Goal: Task Accomplishment & Management: Complete application form

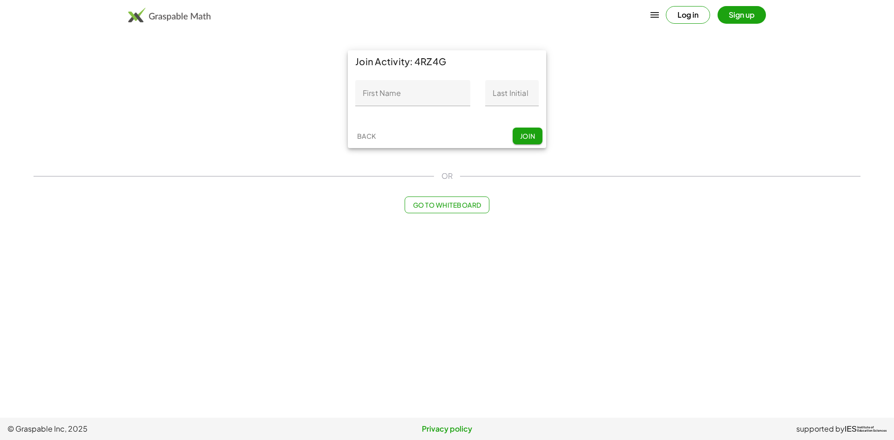
click at [416, 98] on input "First Name" at bounding box center [412, 93] width 115 height 26
type input "*********"
click at [522, 99] on input "Last Initial" at bounding box center [512, 93] width 54 height 26
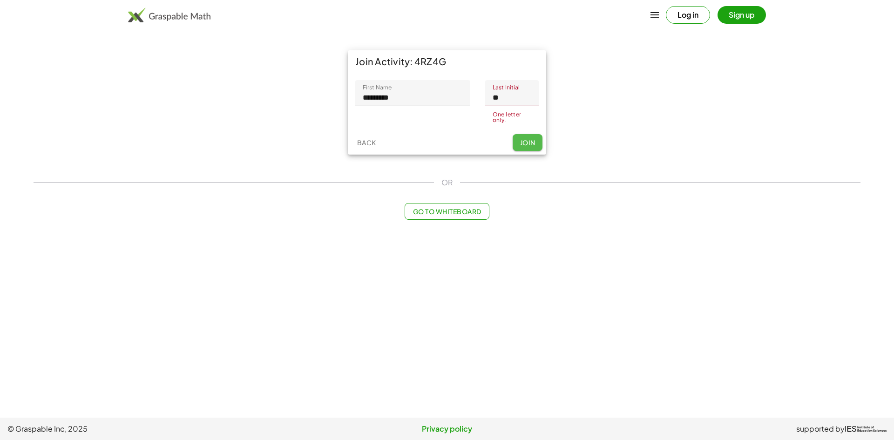
click at [522, 141] on button "Join" at bounding box center [528, 142] width 30 height 17
click at [522, 141] on span "Join" at bounding box center [527, 140] width 15 height 8
click at [538, 133] on button "Join" at bounding box center [528, 139] width 30 height 17
click at [535, 136] on span "Join" at bounding box center [527, 140] width 15 height 8
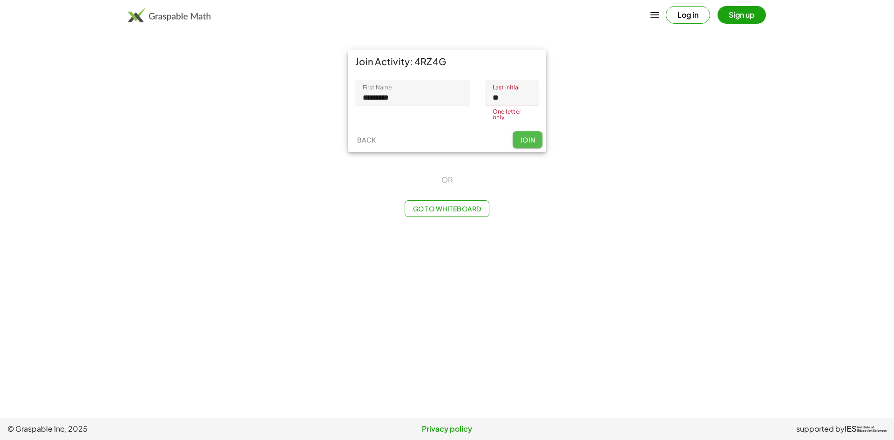
click at [542, 146] on button "Join" at bounding box center [528, 139] width 30 height 17
click at [524, 96] on input "**" at bounding box center [512, 93] width 54 height 26
type input "*"
click at [526, 137] on button "Join" at bounding box center [528, 142] width 30 height 17
click at [527, 137] on span "Join" at bounding box center [527, 140] width 15 height 8
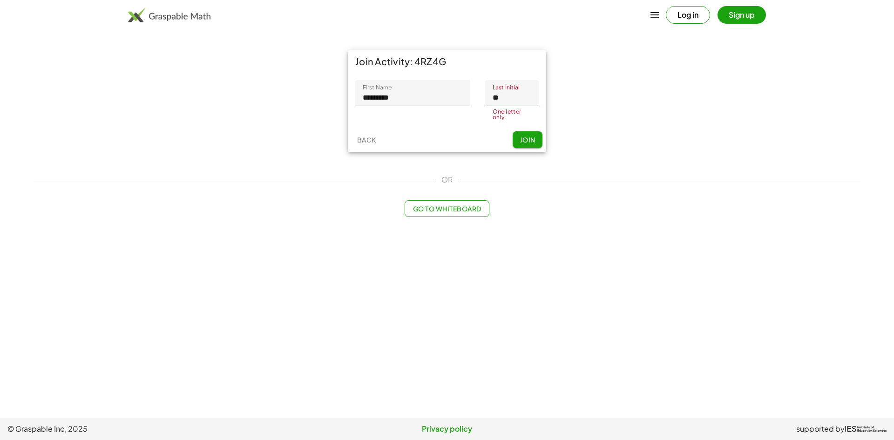
click at [519, 99] on input "**" at bounding box center [512, 93] width 54 height 26
type input "*"
click at [433, 100] on input "*********" at bounding box center [412, 93] width 115 height 26
type input "**********"
click at [509, 99] on input "Last Initial" at bounding box center [512, 93] width 54 height 26
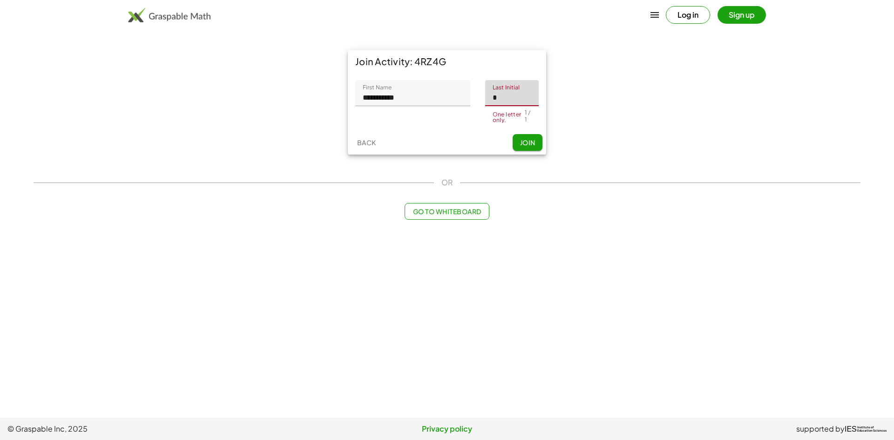
type input "*"
click at [520, 136] on div "Back Join" at bounding box center [447, 142] width 198 height 24
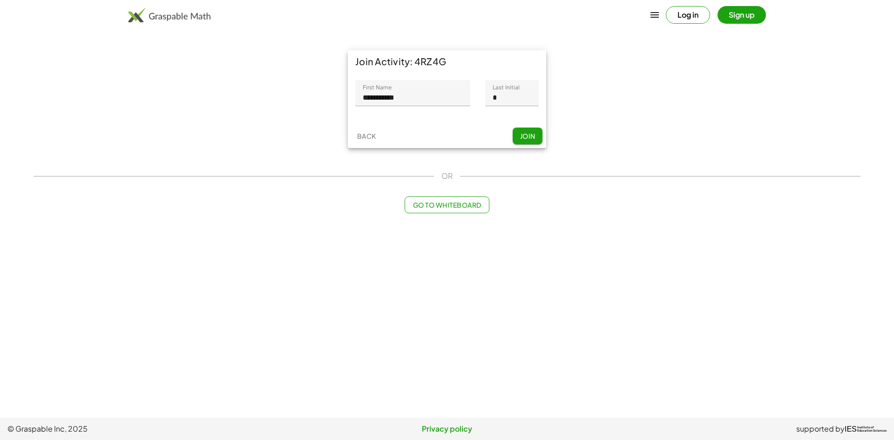
click at [520, 139] on span "Join" at bounding box center [527, 136] width 15 height 8
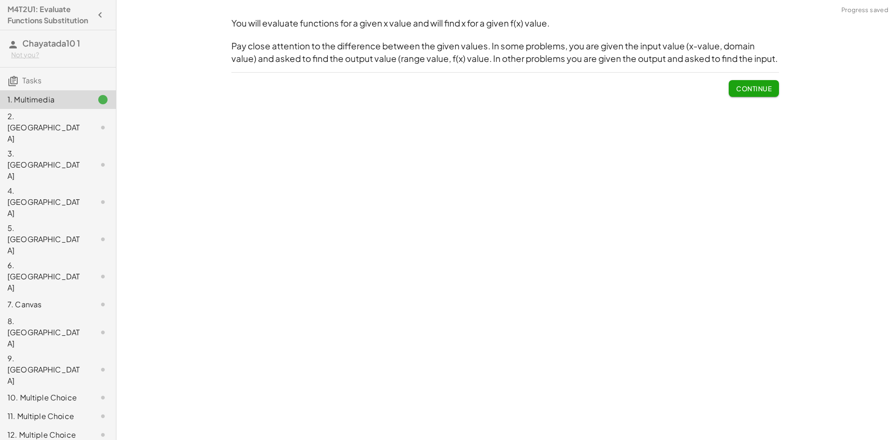
click at [764, 89] on span "Continue" at bounding box center [754, 88] width 35 height 8
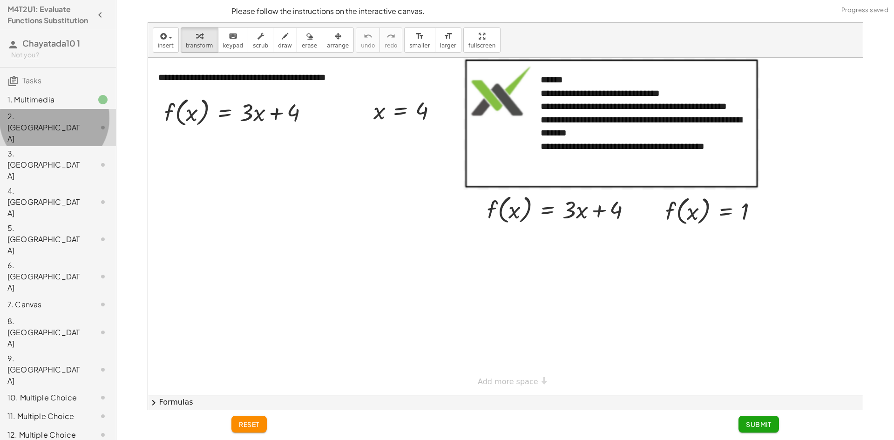
click at [82, 127] on div at bounding box center [95, 127] width 26 height 11
click at [84, 126] on div at bounding box center [95, 127] width 26 height 11
click at [82, 105] on div at bounding box center [95, 99] width 26 height 11
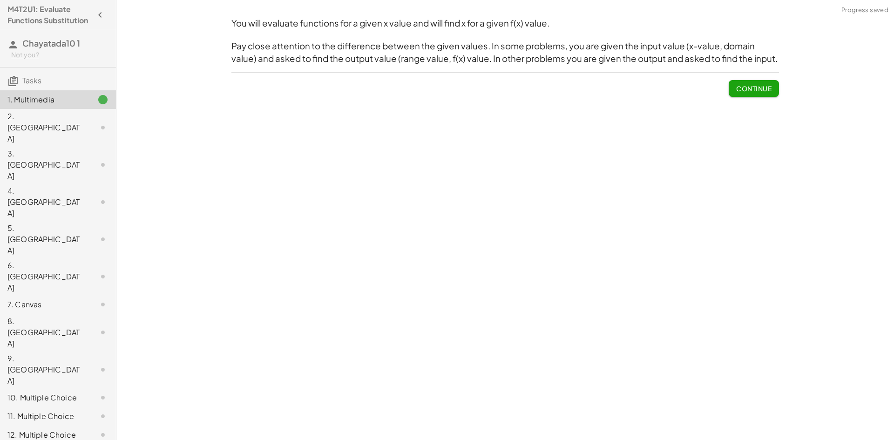
click at [82, 126] on div at bounding box center [95, 127] width 26 height 11
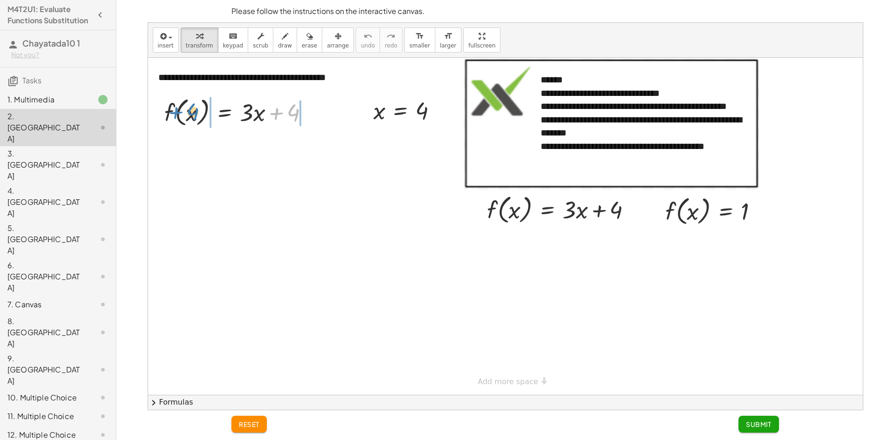
drag, startPoint x: 293, startPoint y: 111, endPoint x: 193, endPoint y: 110, distance: 100.6
click at [193, 110] on div at bounding box center [240, 111] width 161 height 35
click at [693, 213] on div at bounding box center [715, 210] width 109 height 35
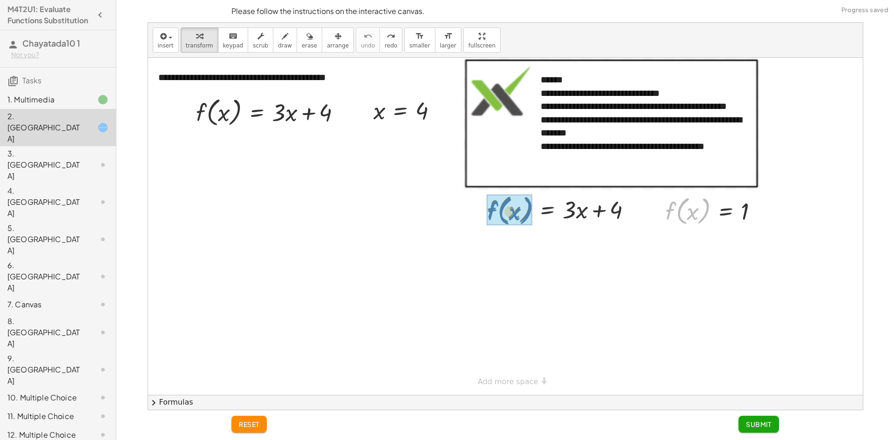
drag, startPoint x: 676, startPoint y: 205, endPoint x: 498, endPoint y: 206, distance: 178.0
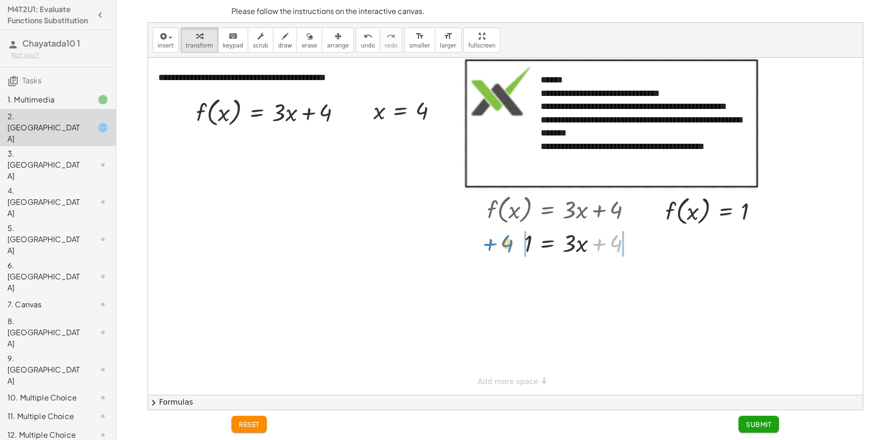
drag, startPoint x: 616, startPoint y: 242, endPoint x: 507, endPoint y: 242, distance: 109.0
click at [507, 242] on div at bounding box center [563, 243] width 161 height 32
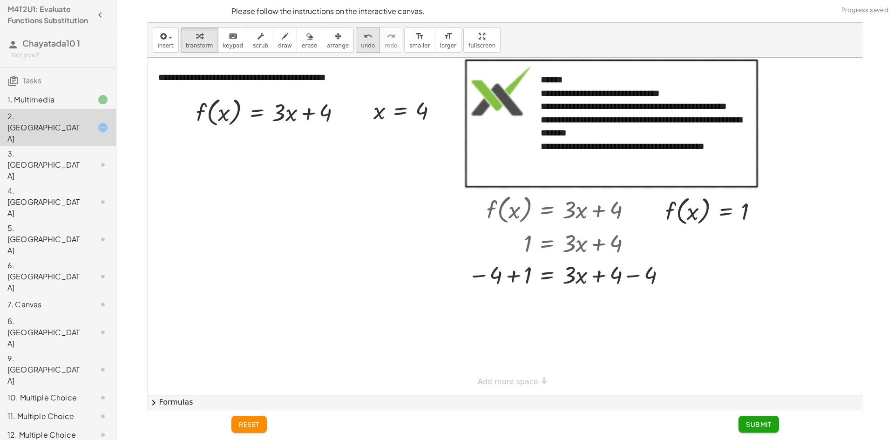
click at [361, 46] on span "undo" at bounding box center [368, 45] width 14 height 7
drag, startPoint x: 613, startPoint y: 243, endPoint x: 545, endPoint y: 240, distance: 68.1
click at [545, 240] on div at bounding box center [563, 243] width 161 height 32
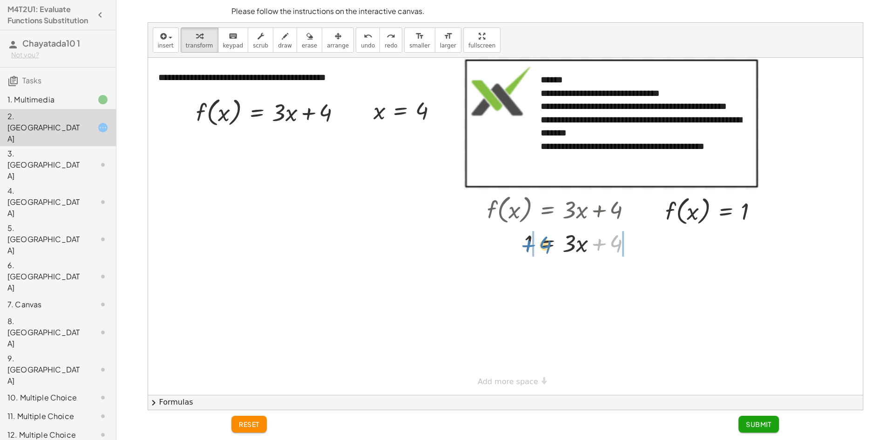
drag, startPoint x: 619, startPoint y: 250, endPoint x: 549, endPoint y: 244, distance: 70.1
click at [549, 244] on div at bounding box center [563, 243] width 161 height 32
click at [627, 277] on div at bounding box center [581, 275] width 196 height 32
click at [627, 277] on div at bounding box center [563, 275] width 161 height 32
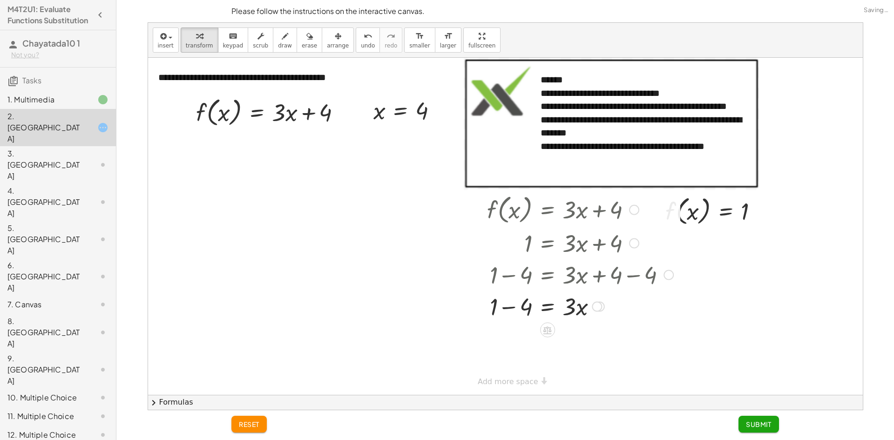
click at [523, 312] on div at bounding box center [581, 306] width 196 height 32
click at [563, 336] on div at bounding box center [581, 338] width 196 height 32
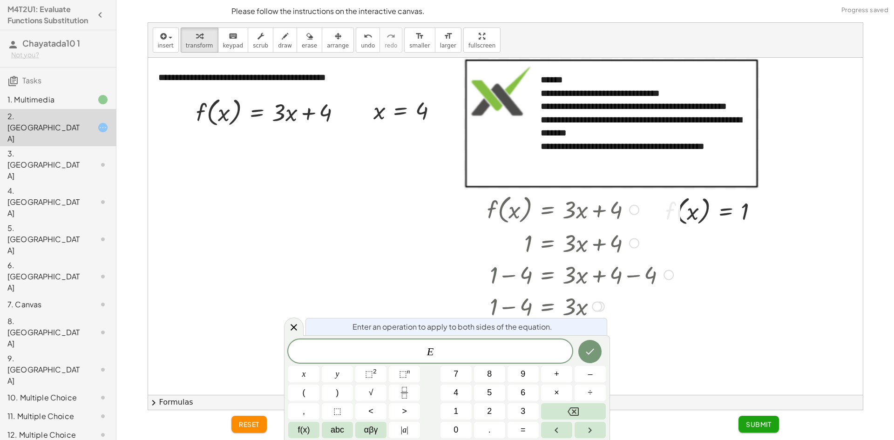
click at [563, 336] on div "Enter an operation to apply to both sides of the equation. E x y ⬚ 2 ⬚ n 7 8 9 …" at bounding box center [447, 387] width 326 height 105
click at [709, 314] on div at bounding box center [505, 226] width 715 height 337
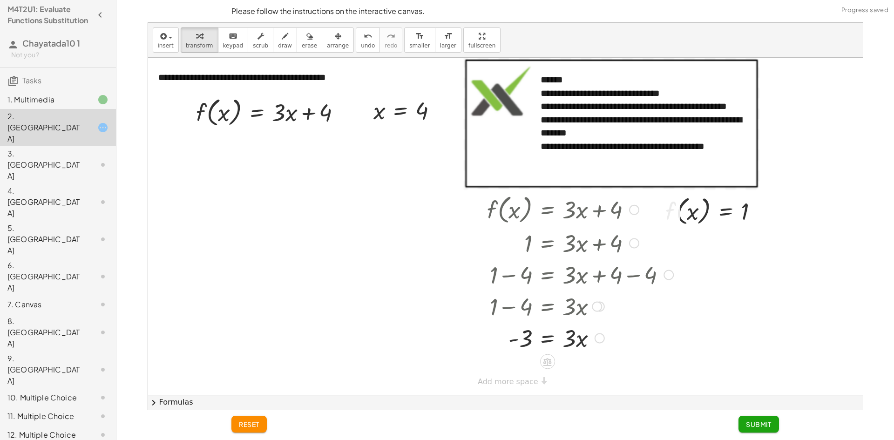
click at [524, 348] on div at bounding box center [581, 338] width 196 height 32
click at [529, 340] on div at bounding box center [581, 338] width 196 height 32
click at [569, 342] on div at bounding box center [581, 338] width 196 height 32
click at [580, 337] on div at bounding box center [581, 338] width 196 height 32
drag, startPoint x: 325, startPoint y: 110, endPoint x: 338, endPoint y: 114, distance: 13.3
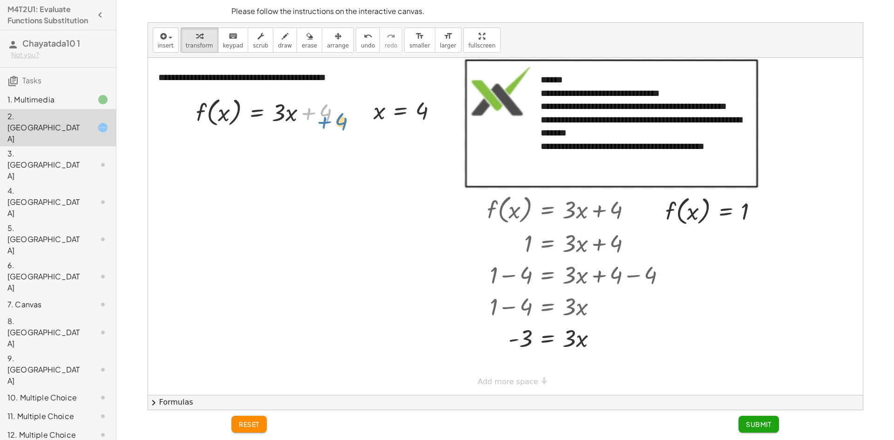
click at [340, 116] on div at bounding box center [272, 111] width 161 height 35
drag, startPoint x: 378, startPoint y: 116, endPoint x: 228, endPoint y: 122, distance: 150.6
click at [303, 145] on div at bounding box center [275, 147] width 169 height 35
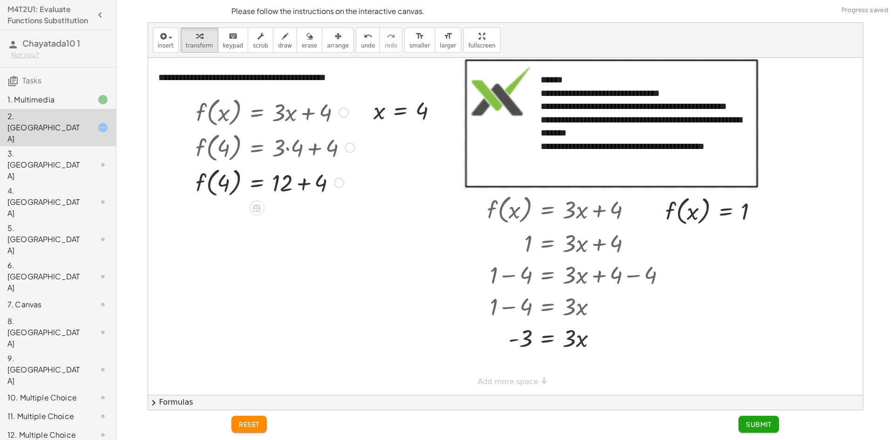
click at [296, 196] on div at bounding box center [275, 181] width 169 height 35
drag, startPoint x: 570, startPoint y: 338, endPoint x: 512, endPoint y: 359, distance: 61.9
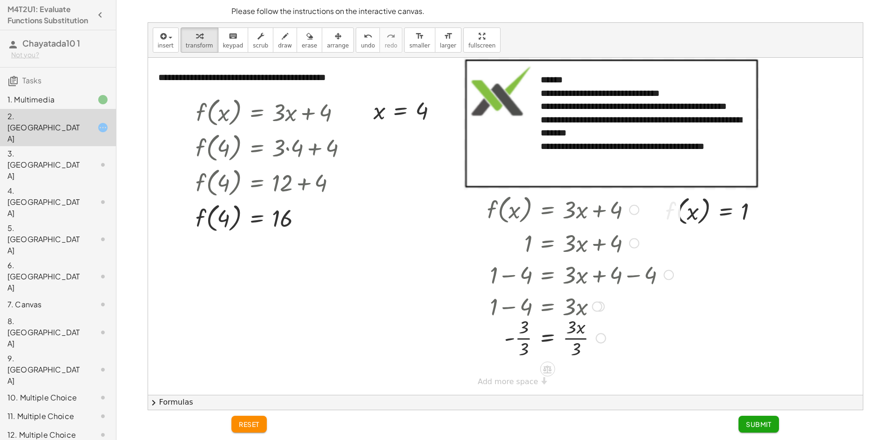
click at [573, 340] on div at bounding box center [581, 337] width 196 height 47
click at [521, 340] on div at bounding box center [581, 337] width 196 height 47
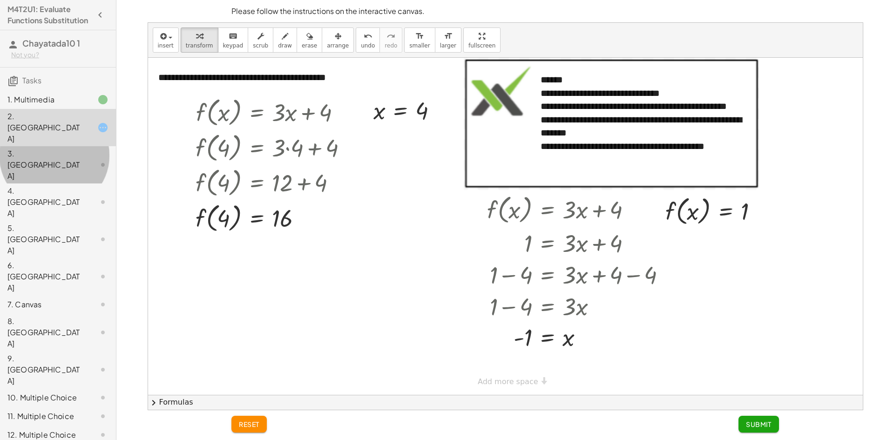
click at [12, 148] on div "3. [GEOGRAPHIC_DATA]" at bounding box center [44, 165] width 75 height 34
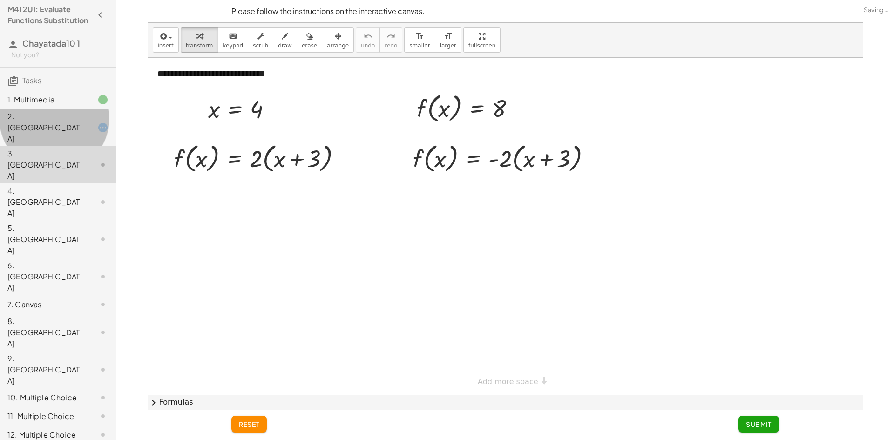
click at [42, 135] on div "2. [GEOGRAPHIC_DATA]" at bounding box center [44, 128] width 75 height 34
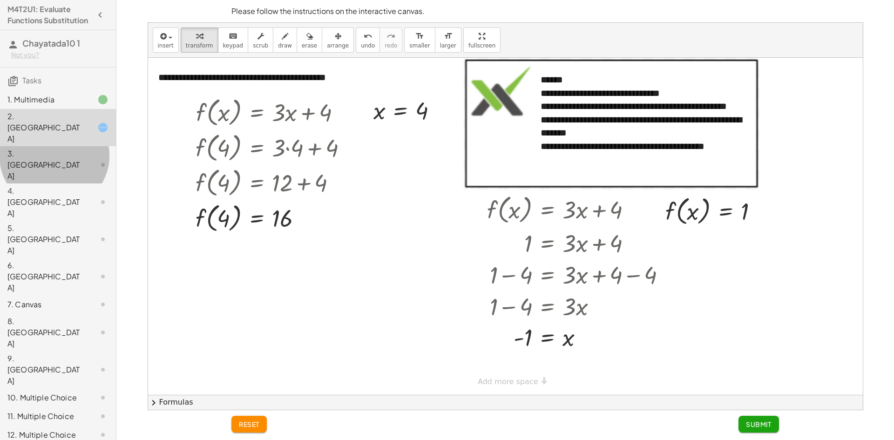
drag, startPoint x: 61, startPoint y: 145, endPoint x: 61, endPoint y: 139, distance: 6.1
click at [61, 148] on div "3. [GEOGRAPHIC_DATA]" at bounding box center [44, 165] width 75 height 34
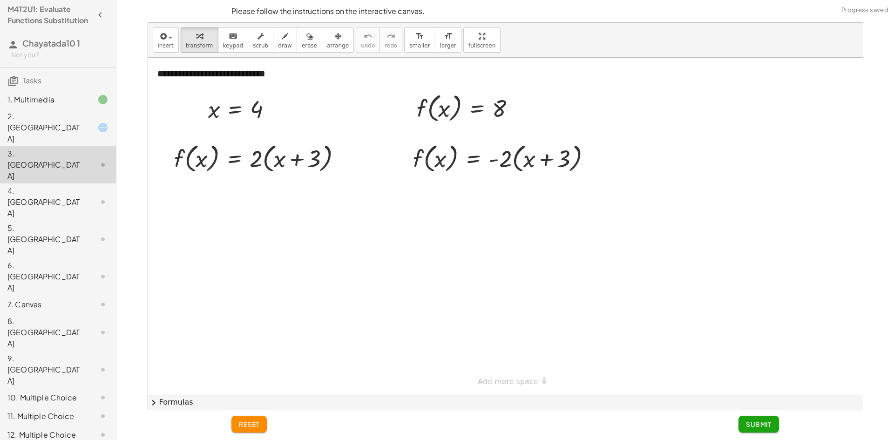
click at [72, 146] on div "1. Multimedia" at bounding box center [58, 164] width 116 height 37
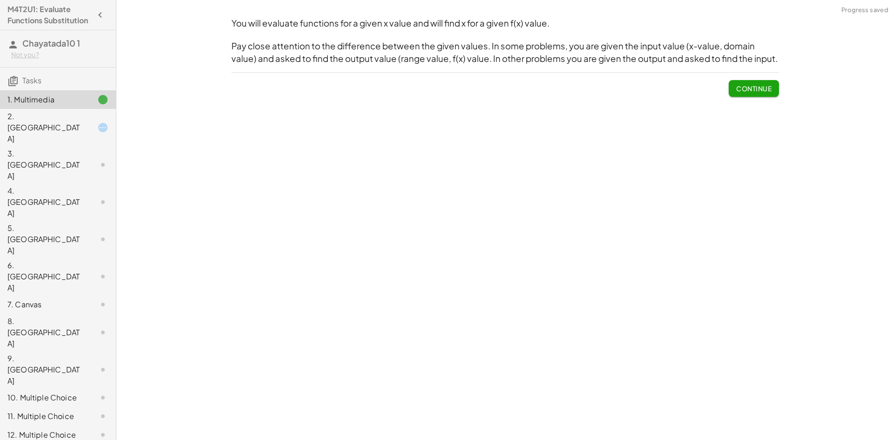
click at [82, 131] on div at bounding box center [95, 127] width 26 height 11
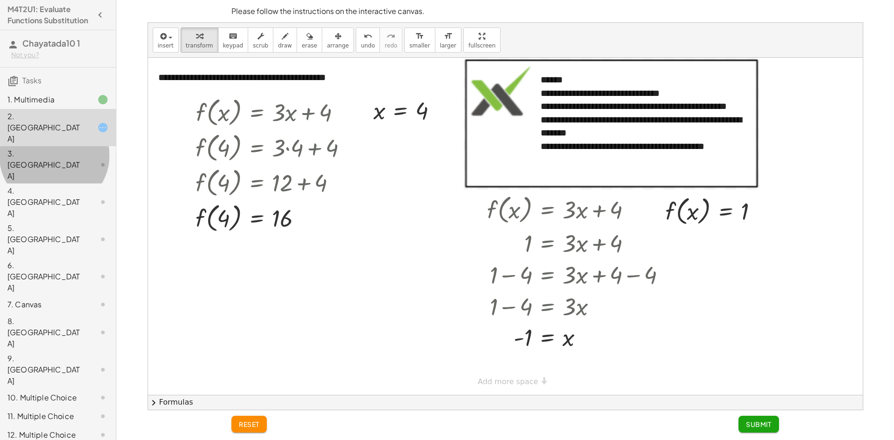
click at [87, 159] on div at bounding box center [95, 164] width 26 height 11
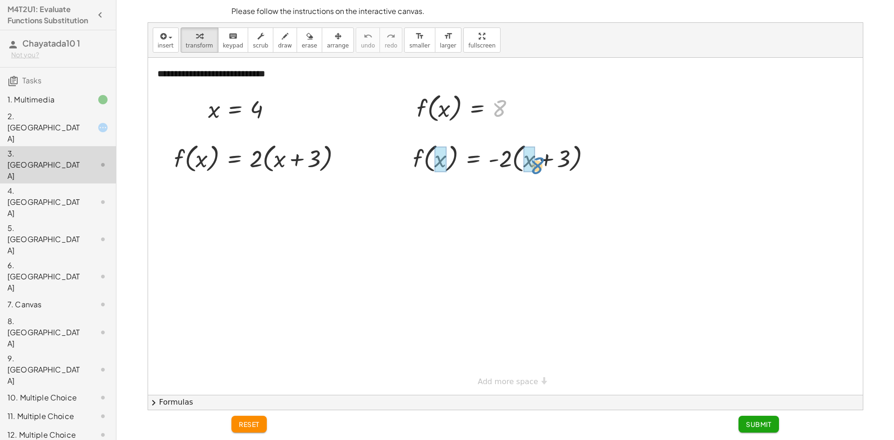
drag, startPoint x: 502, startPoint y: 106, endPoint x: 539, endPoint y: 163, distance: 67.8
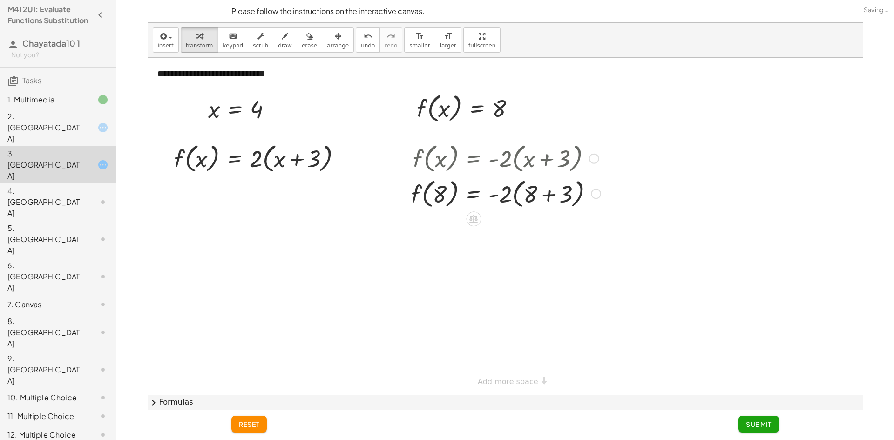
click at [555, 192] on div at bounding box center [506, 193] width 199 height 35
click at [517, 227] on div at bounding box center [506, 228] width 199 height 35
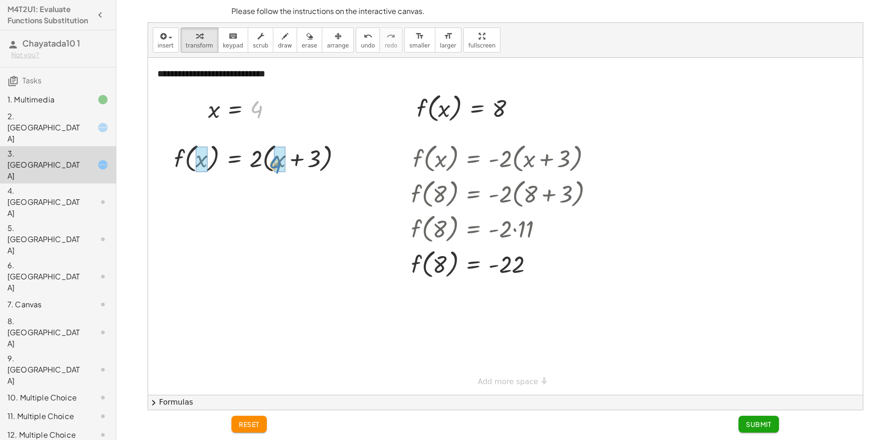
drag, startPoint x: 259, startPoint y: 109, endPoint x: 279, endPoint y: 165, distance: 60.3
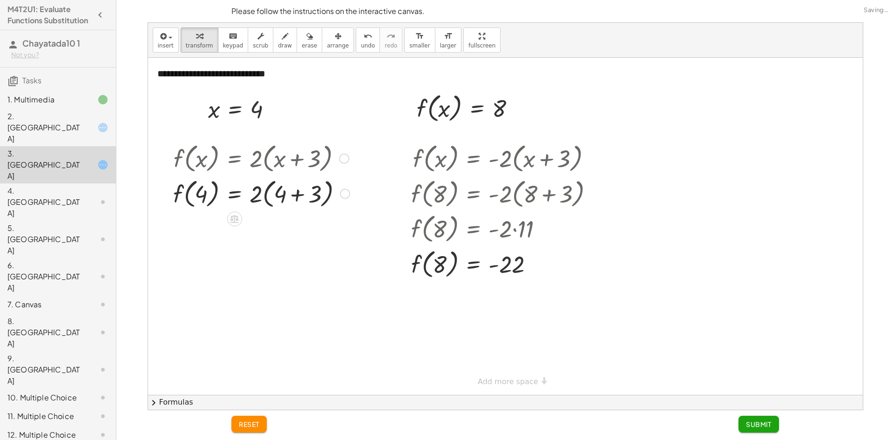
click at [306, 198] on div at bounding box center [262, 193] width 186 height 35
click at [275, 226] on div at bounding box center [262, 228] width 186 height 35
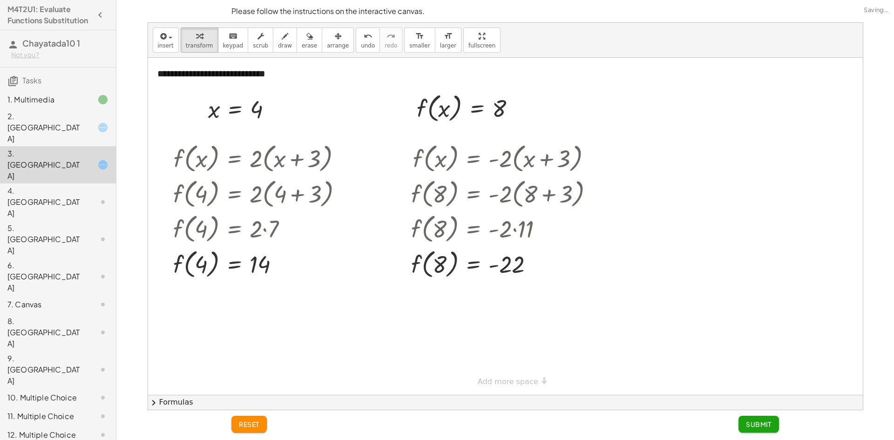
click at [65, 134] on div "2. [GEOGRAPHIC_DATA]" at bounding box center [44, 128] width 75 height 34
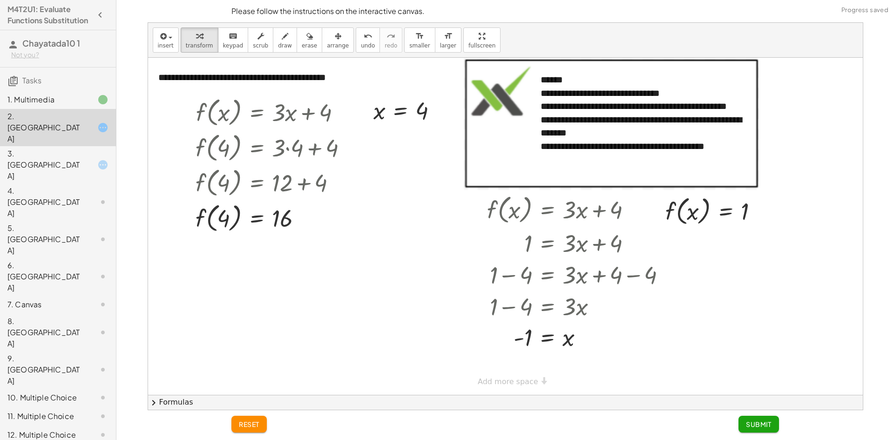
click at [756, 421] on span "Submit" at bounding box center [759, 424] width 26 height 8
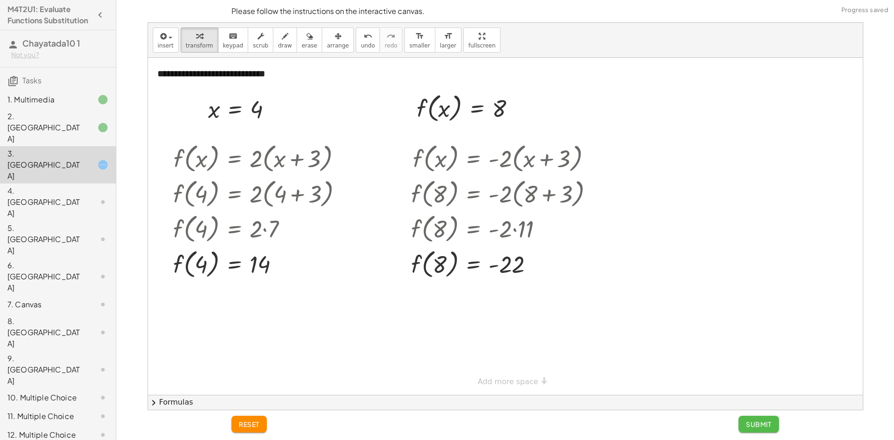
click at [763, 420] on button "Submit" at bounding box center [759, 424] width 41 height 17
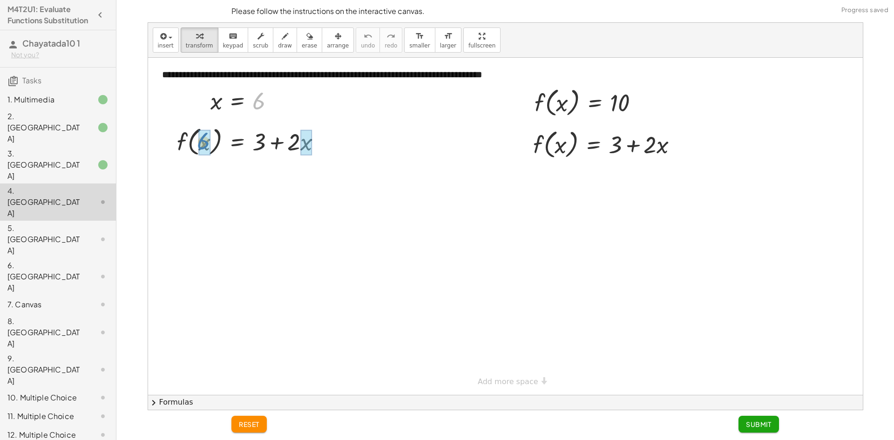
drag, startPoint x: 255, startPoint y: 104, endPoint x: 198, endPoint y: 144, distance: 70.2
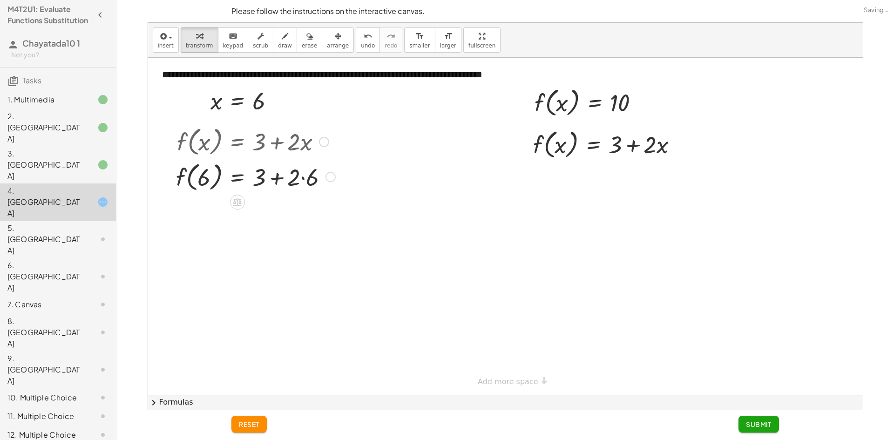
click at [291, 187] on div at bounding box center [255, 176] width 169 height 35
click at [300, 180] on div at bounding box center [255, 176] width 169 height 35
click at [306, 176] on div at bounding box center [255, 176] width 169 height 35
click at [284, 180] on div at bounding box center [252, 176] width 162 height 35
click at [270, 208] on div at bounding box center [255, 211] width 169 height 35
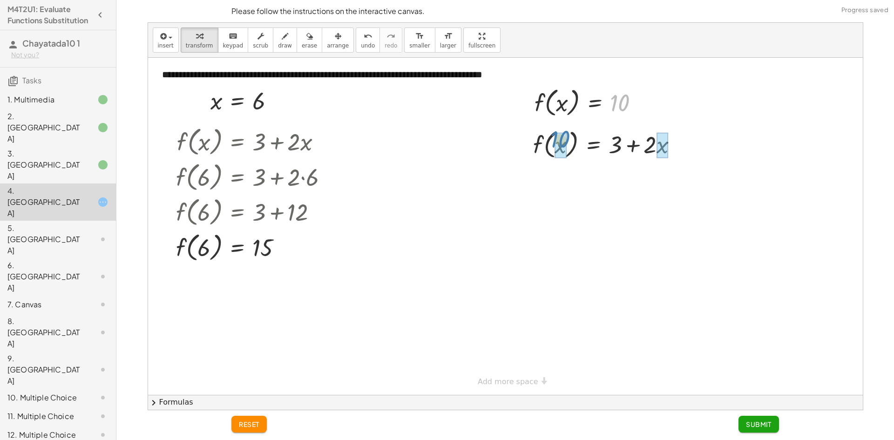
drag, startPoint x: 615, startPoint y: 102, endPoint x: 555, endPoint y: 138, distance: 70.6
click at [593, 145] on div "f ( , x ) = + 3 + · 2 · x f ( , ) = + 3 + · 2 · 10 10" at bounding box center [593, 145] width 0 height 0
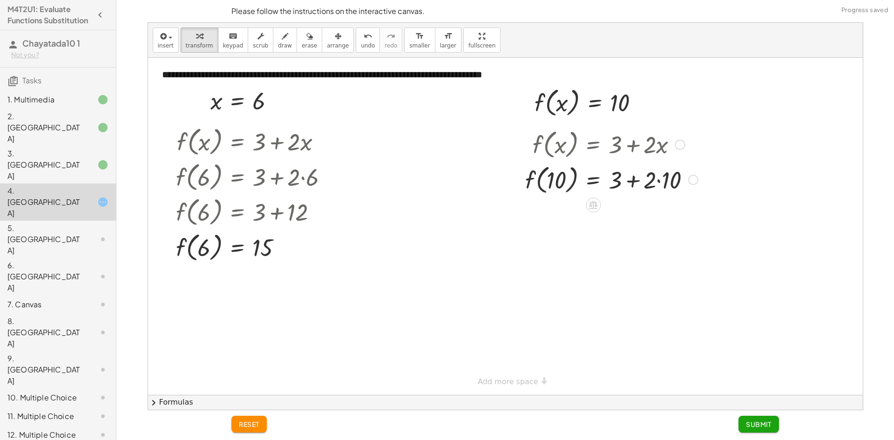
click at [643, 186] on div at bounding box center [612, 179] width 182 height 35
click at [661, 179] on div at bounding box center [612, 179] width 182 height 35
click at [637, 214] on div at bounding box center [612, 214] width 182 height 35
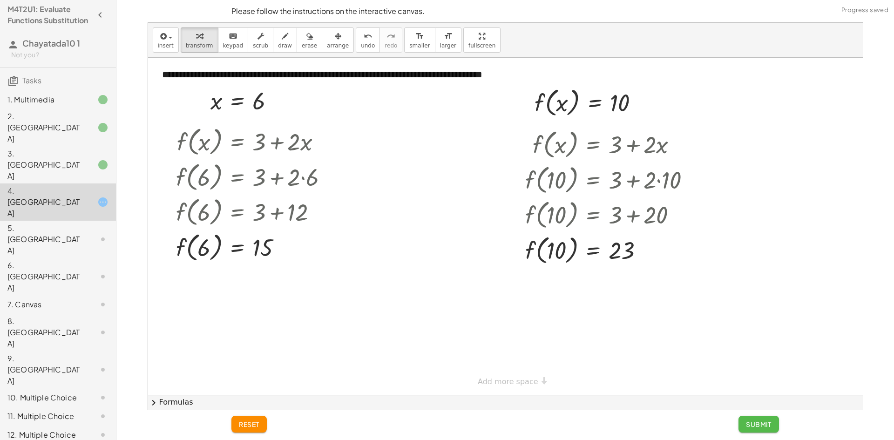
click at [747, 422] on span "Submit" at bounding box center [759, 424] width 26 height 8
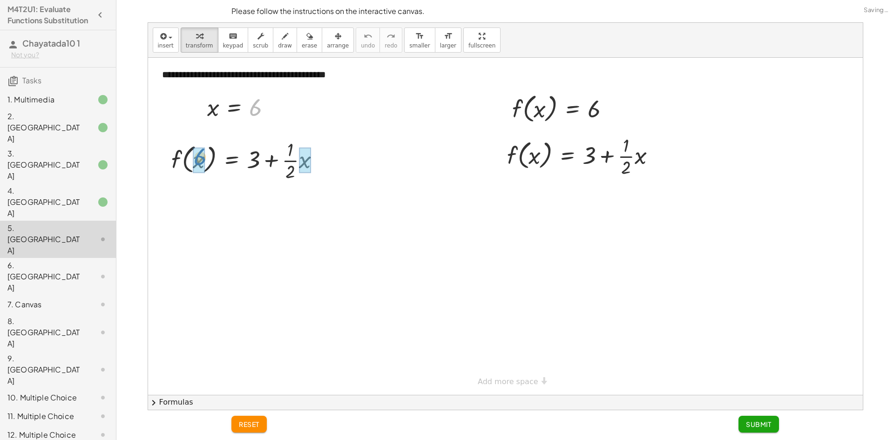
drag, startPoint x: 253, startPoint y: 111, endPoint x: 197, endPoint y: 157, distance: 72.5
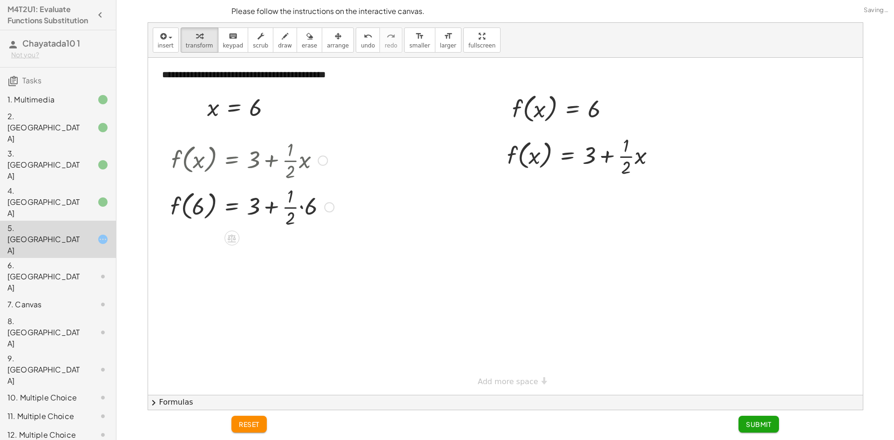
click at [299, 203] on div at bounding box center [252, 206] width 173 height 47
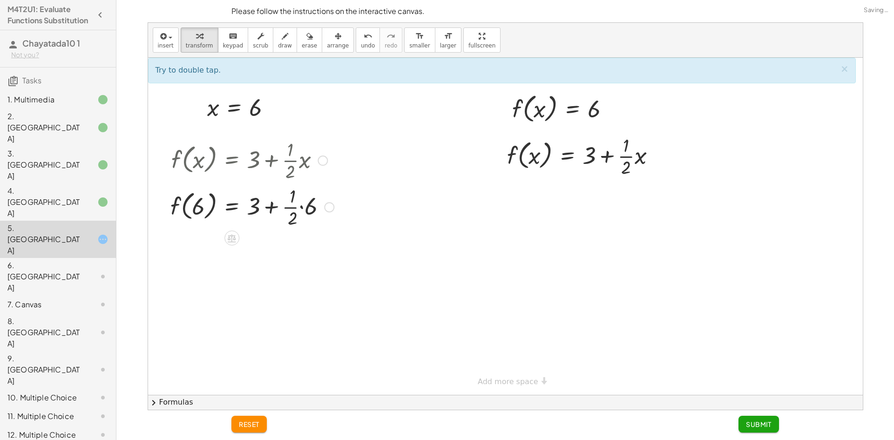
click at [306, 208] on div at bounding box center [252, 206] width 173 height 47
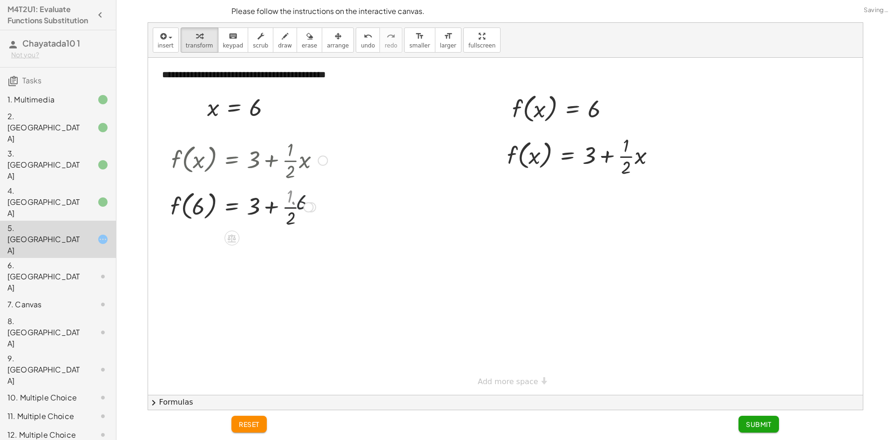
click at [307, 208] on div at bounding box center [308, 207] width 10 height 10
click at [293, 216] on div at bounding box center [249, 206] width 166 height 47
click at [288, 212] on div at bounding box center [249, 206] width 166 height 35
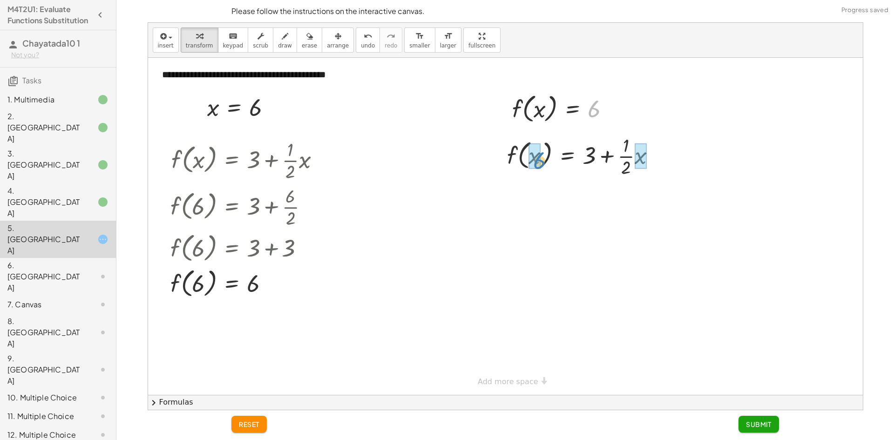
drag, startPoint x: 592, startPoint y: 116, endPoint x: 535, endPoint y: 167, distance: 76.2
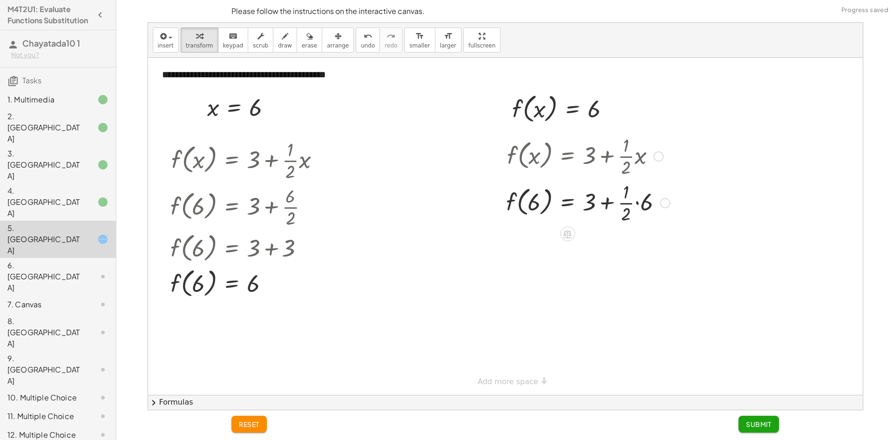
click at [645, 206] on div at bounding box center [588, 202] width 173 height 47
click at [632, 211] on div at bounding box center [585, 202] width 166 height 47
click at [613, 255] on div at bounding box center [588, 249] width 173 height 35
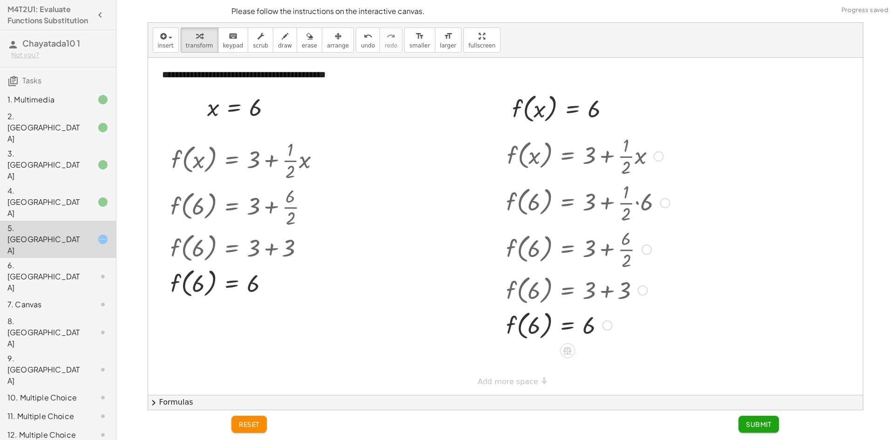
click at [591, 259] on div at bounding box center [588, 248] width 173 height 47
click at [759, 429] on button "Submit" at bounding box center [759, 424] width 41 height 17
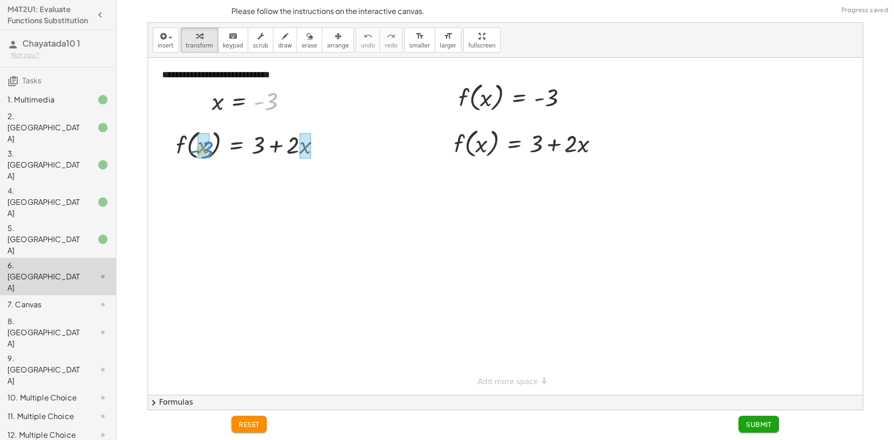
drag, startPoint x: 273, startPoint y: 92, endPoint x: 209, endPoint y: 142, distance: 81.4
click at [280, 152] on div at bounding box center [254, 144] width 191 height 35
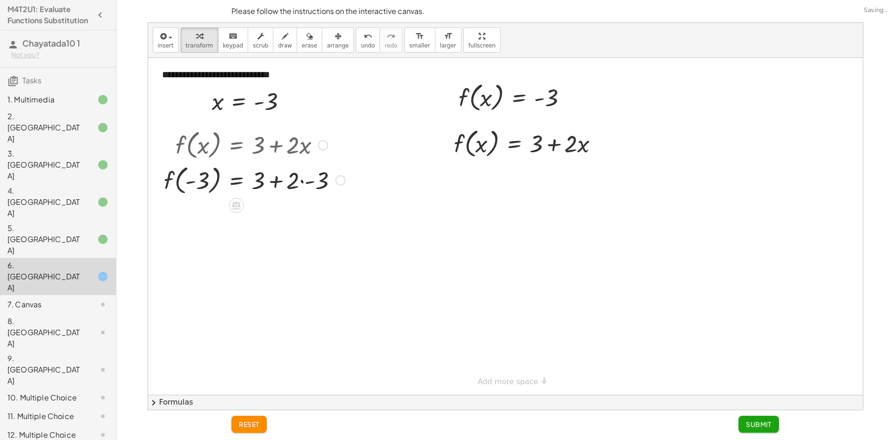
click at [280, 186] on div at bounding box center [254, 179] width 191 height 35
click at [322, 184] on div at bounding box center [254, 179] width 191 height 35
click at [0, 0] on div "f ( , x ) = + 3 + · 2 · x f ( , - 3 ) = + 3 + · 2 · - 3 f ( , ) = + 3 + - 3 - 6" at bounding box center [0, 0] width 0 height 0
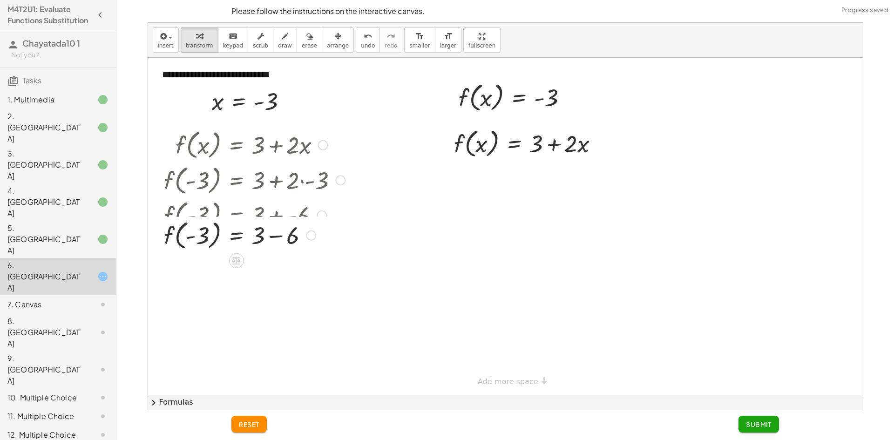
click at [274, 225] on div at bounding box center [259, 214] width 201 height 35
click at [278, 264] on div at bounding box center [254, 249] width 191 height 35
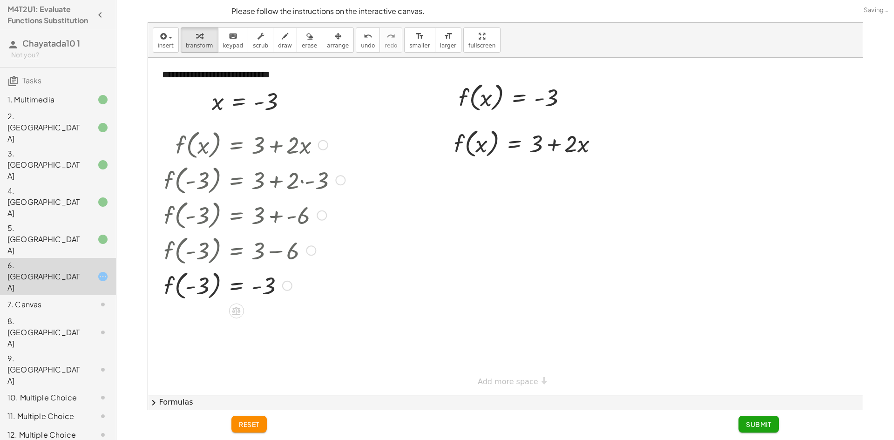
click at [0, 0] on div "f ( , x ) = + 3 + · 2 · x f ( , - 3 ) = + 3 + · 2 · - 3 f ( , - 3 ) = + 3 + - 6…" at bounding box center [0, 0] width 0 height 0
drag, startPoint x: 547, startPoint y: 97, endPoint x: 477, endPoint y: 147, distance: 86.2
drag, startPoint x: 580, startPoint y: 162, endPoint x: 581, endPoint y: 172, distance: 10.3
click at [581, 163] on div "f ( , x ) = + 3 + · 2 · x - 3 - 3 f ( , x ) = + 3 + · 2 · x" at bounding box center [529, 143] width 202 height 40
click at [575, 192] on div at bounding box center [532, 178] width 191 height 35
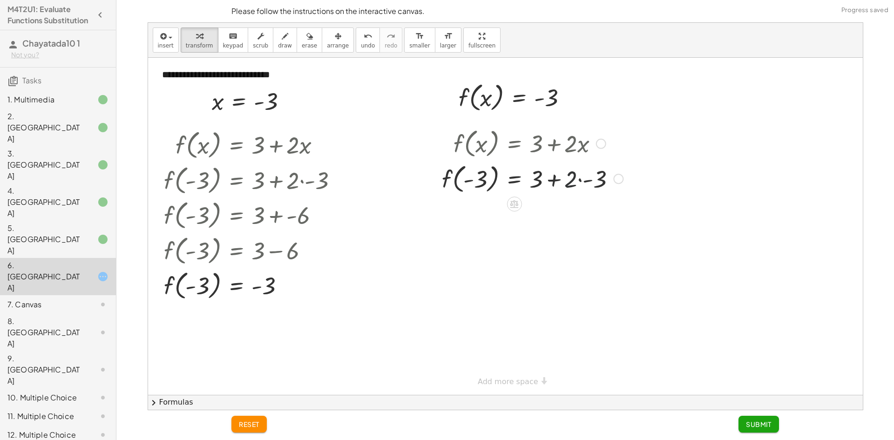
click at [575, 192] on div at bounding box center [532, 178] width 191 height 35
click at [577, 185] on div at bounding box center [532, 178] width 191 height 35
click at [614, 183] on div at bounding box center [532, 178] width 191 height 35
click at [587, 185] on div at bounding box center [523, 178] width 173 height 35
click at [551, 217] on div at bounding box center [532, 213] width 191 height 35
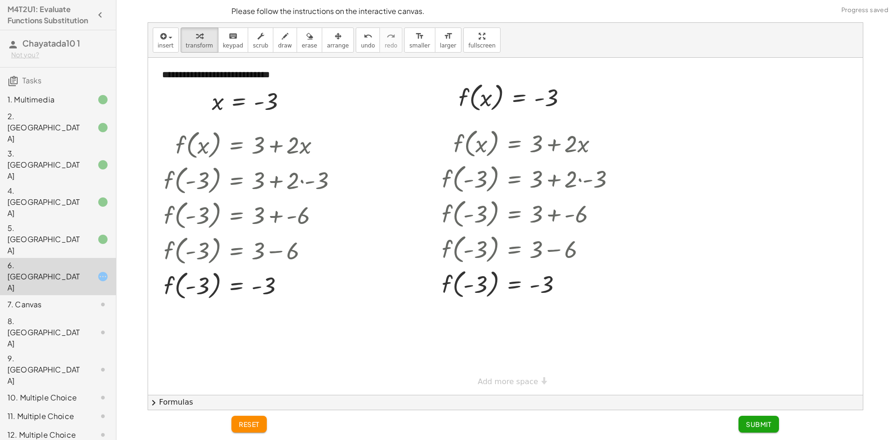
click at [762, 422] on span "Submit" at bounding box center [759, 424] width 26 height 8
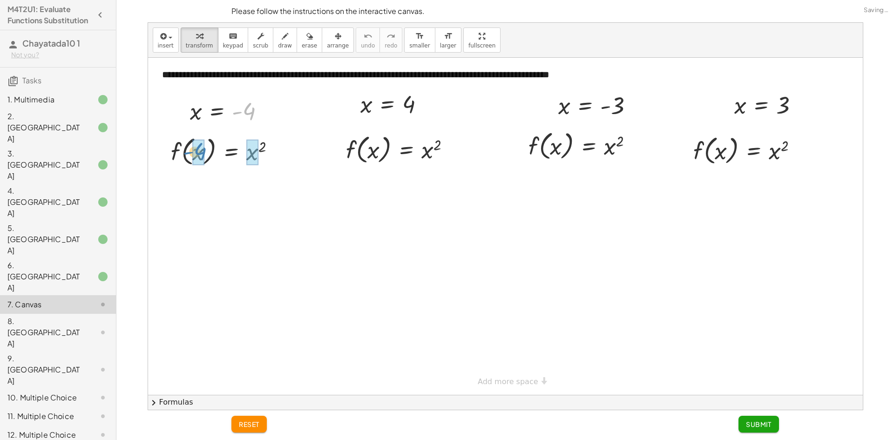
drag, startPoint x: 247, startPoint y: 110, endPoint x: 198, endPoint y: 150, distance: 63.9
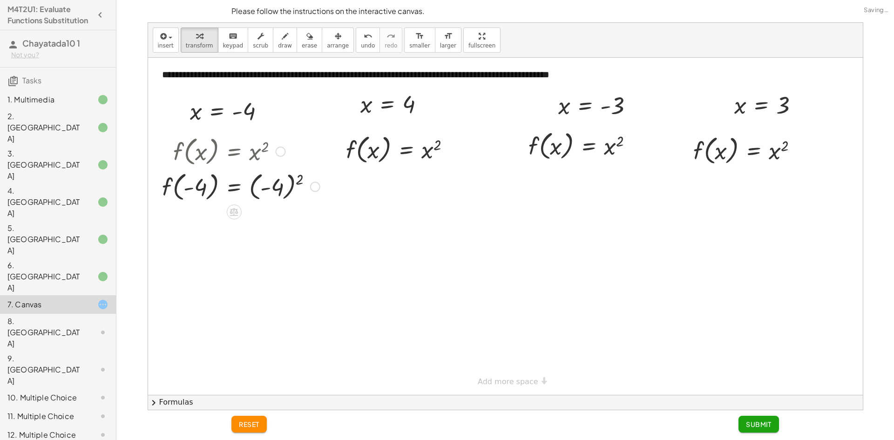
click at [276, 195] on div at bounding box center [240, 186] width 167 height 35
click at [270, 217] on div at bounding box center [240, 221] width 167 height 35
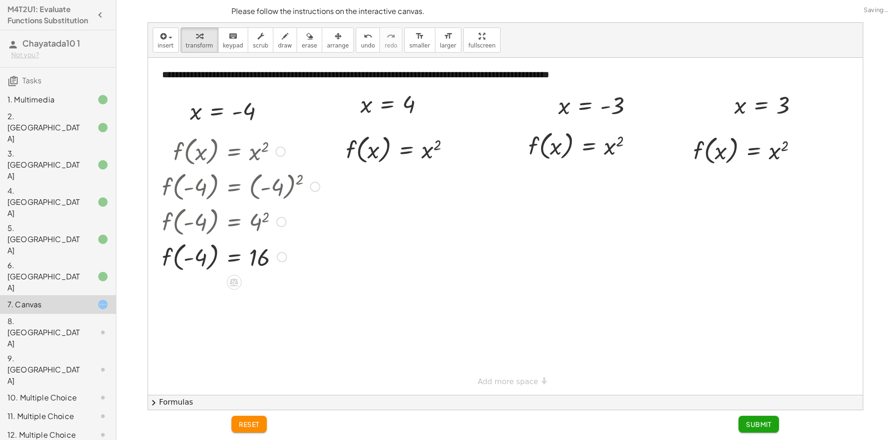
click at [267, 269] on div at bounding box center [240, 256] width 167 height 35
drag, startPoint x: 411, startPoint y: 108, endPoint x: 369, endPoint y: 160, distance: 67.6
click at [427, 161] on div at bounding box center [402, 148] width 123 height 35
click at [431, 191] on div at bounding box center [402, 184] width 123 height 35
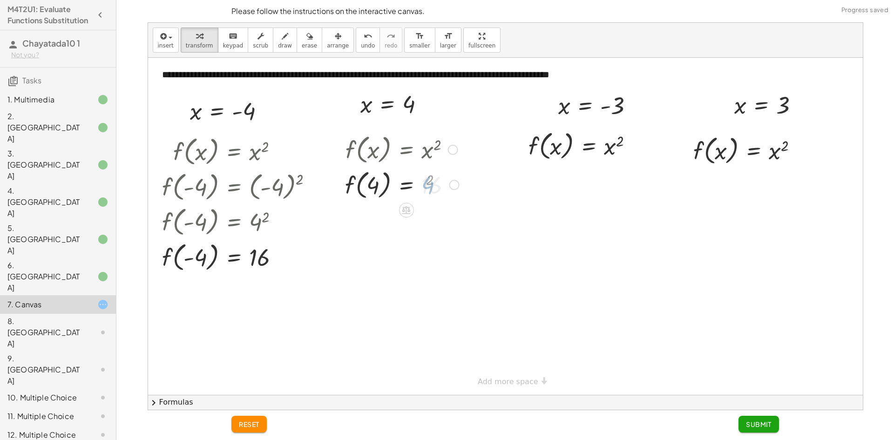
click at [431, 191] on div at bounding box center [402, 184] width 123 height 35
drag, startPoint x: 617, startPoint y: 104, endPoint x: 591, endPoint y: 151, distance: 54.0
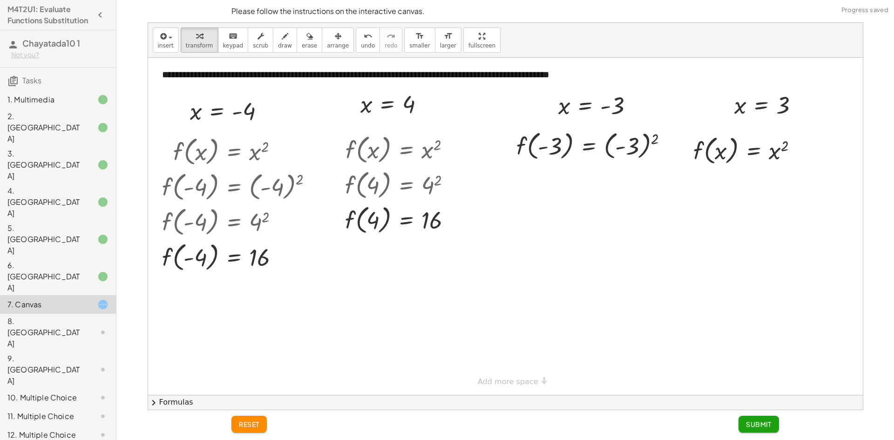
click at [635, 167] on div at bounding box center [505, 226] width 715 height 337
click at [633, 154] on div at bounding box center [596, 145] width 168 height 35
click at [612, 186] on div at bounding box center [596, 180] width 168 height 35
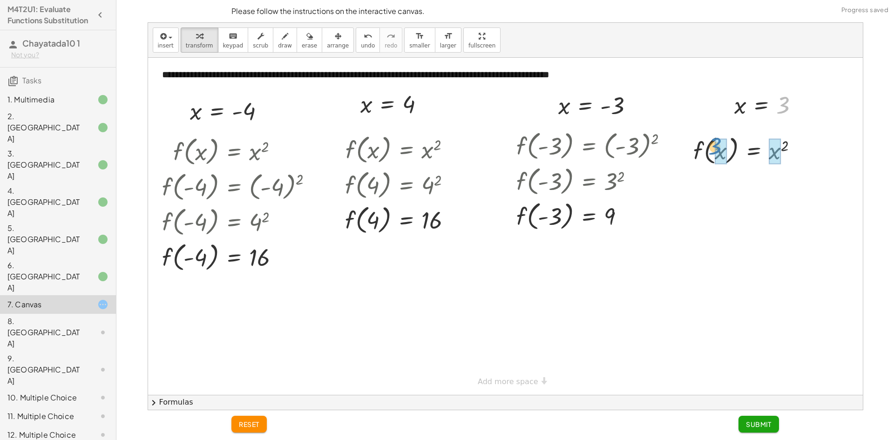
drag, startPoint x: 783, startPoint y: 102, endPoint x: 715, endPoint y: 144, distance: 79.7
click at [781, 164] on div at bounding box center [749, 149] width 123 height 35
click at [772, 158] on div at bounding box center [745, 149] width 114 height 35
click at [749, 424] on span "Submit" at bounding box center [759, 424] width 26 height 8
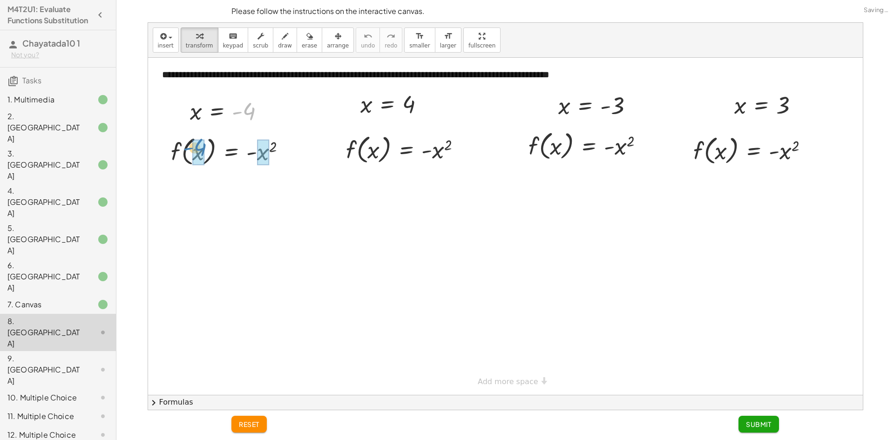
drag, startPoint x: 251, startPoint y: 107, endPoint x: 202, endPoint y: 143, distance: 61.2
click at [295, 171] on div at bounding box center [505, 226] width 715 height 337
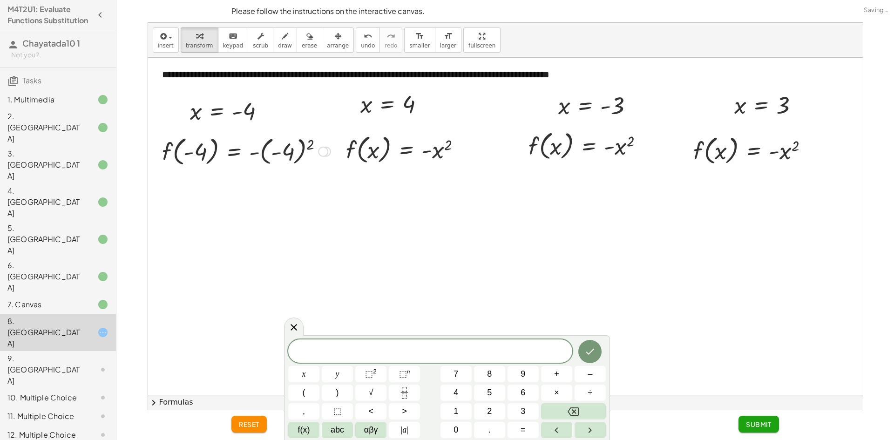
click at [290, 160] on div at bounding box center [246, 150] width 178 height 35
click at [265, 191] on div at bounding box center [246, 186] width 178 height 35
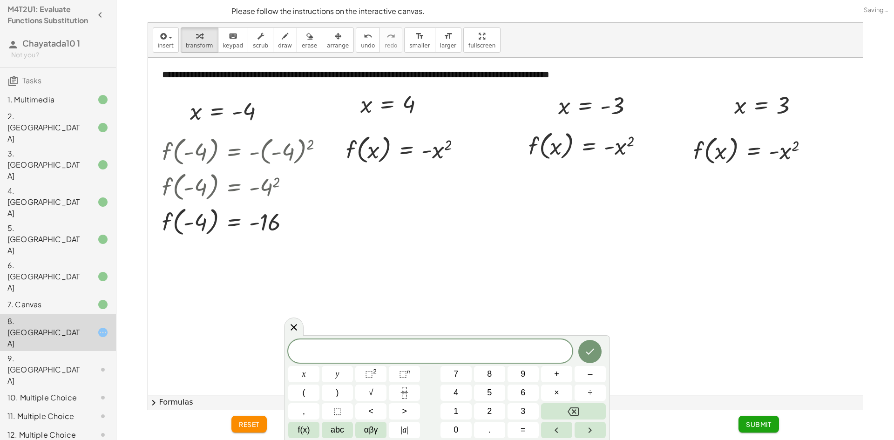
click at [293, 318] on body "M4T2U1: Evaluate Functions Substitution Chayatada10 1 Not you? Tasks 1. Multime…" at bounding box center [447, 220] width 894 height 440
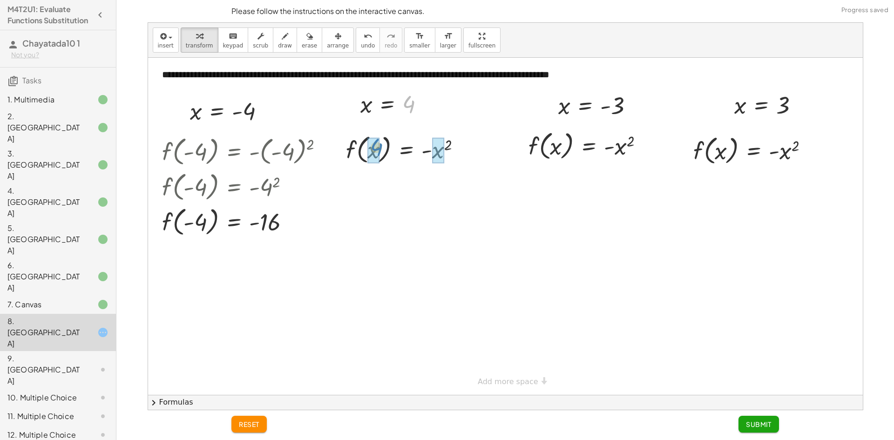
drag, startPoint x: 412, startPoint y: 102, endPoint x: 379, endPoint y: 145, distance: 53.9
click at [440, 161] on div at bounding box center [407, 148] width 133 height 35
drag, startPoint x: 616, startPoint y: 109, endPoint x: 552, endPoint y: 156, distance: 79.1
click at [621, 161] on div at bounding box center [601, 145] width 179 height 35
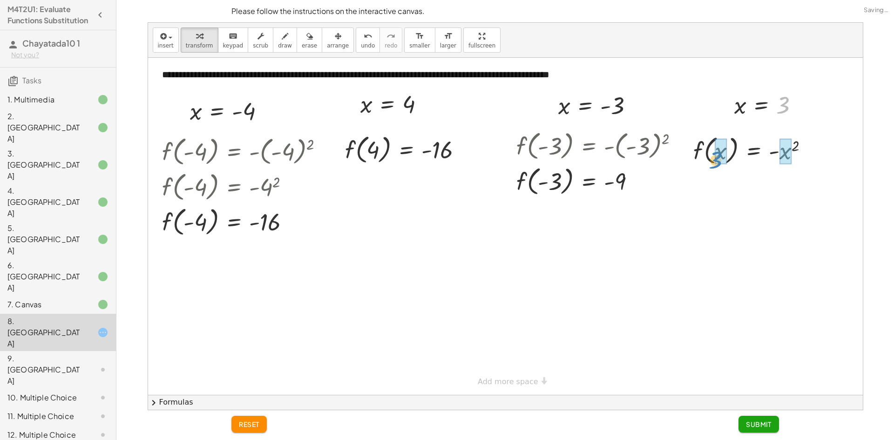
drag, startPoint x: 784, startPoint y: 109, endPoint x: 716, endPoint y: 164, distance: 87.1
click at [791, 160] on div at bounding box center [755, 149] width 134 height 35
click at [782, 165] on div at bounding box center [750, 149] width 125 height 35
click at [754, 420] on button "Submit" at bounding box center [759, 424] width 41 height 17
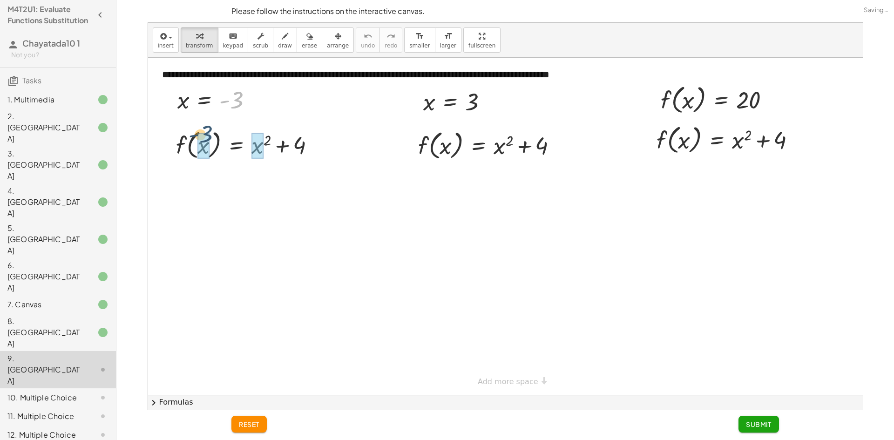
drag, startPoint x: 236, startPoint y: 104, endPoint x: 203, endPoint y: 143, distance: 50.2
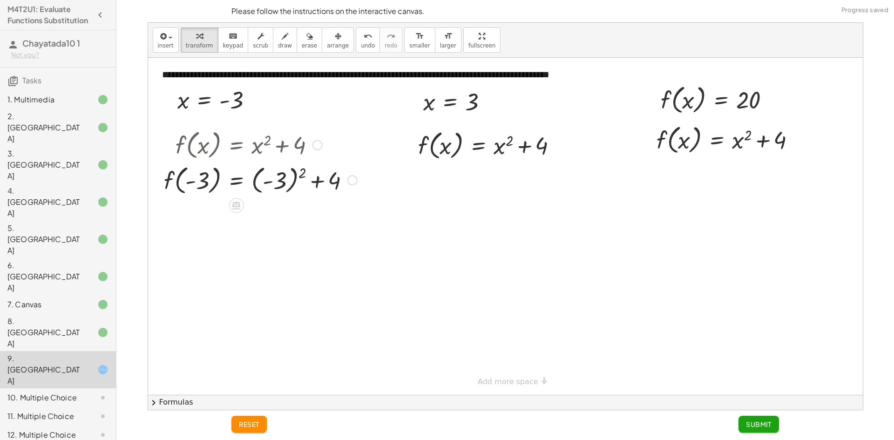
click at [316, 170] on div at bounding box center [260, 179] width 203 height 35
click at [316, 178] on div at bounding box center [260, 179] width 203 height 35
click at [323, 191] on div at bounding box center [260, 179] width 203 height 35
click at [328, 182] on div at bounding box center [260, 179] width 203 height 35
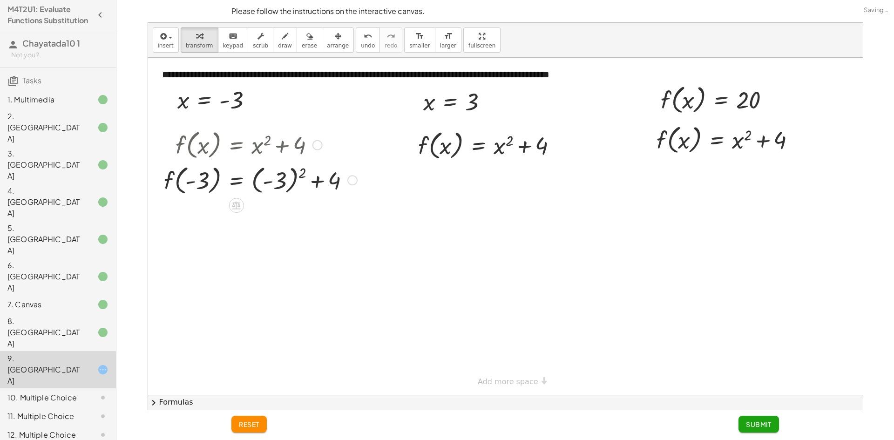
click at [337, 176] on div at bounding box center [260, 179] width 203 height 35
click at [330, 184] on div at bounding box center [260, 179] width 203 height 35
click at [316, 181] on div at bounding box center [260, 179] width 203 height 35
click at [277, 176] on div at bounding box center [260, 179] width 203 height 35
click at [275, 214] on div at bounding box center [260, 214] width 203 height 35
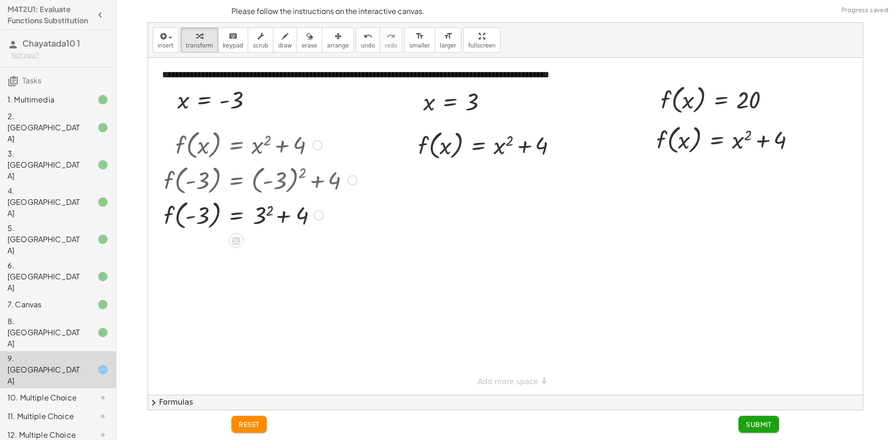
click at [263, 216] on div at bounding box center [260, 214] width 203 height 35
click at [256, 216] on div at bounding box center [260, 214] width 203 height 35
click at [262, 257] on div at bounding box center [260, 249] width 203 height 35
click at [263, 252] on div at bounding box center [260, 249] width 203 height 35
click at [260, 250] on div at bounding box center [260, 249] width 203 height 35
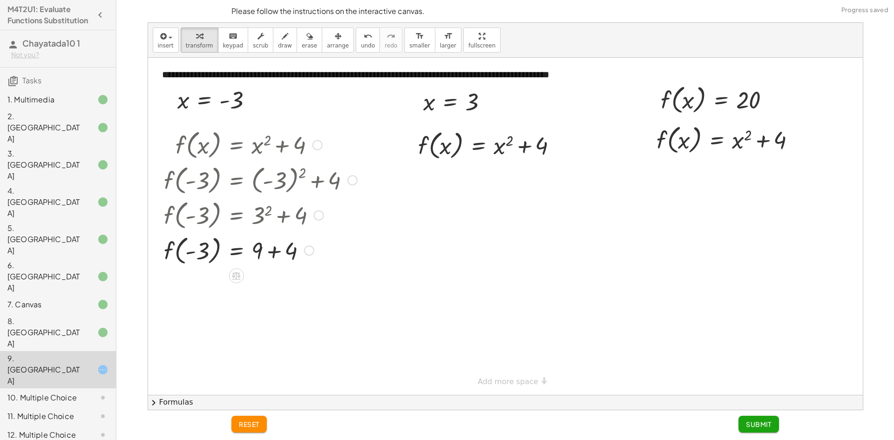
click at [292, 254] on div at bounding box center [260, 249] width 203 height 35
drag, startPoint x: 474, startPoint y: 105, endPoint x: 443, endPoint y: 149, distance: 53.1
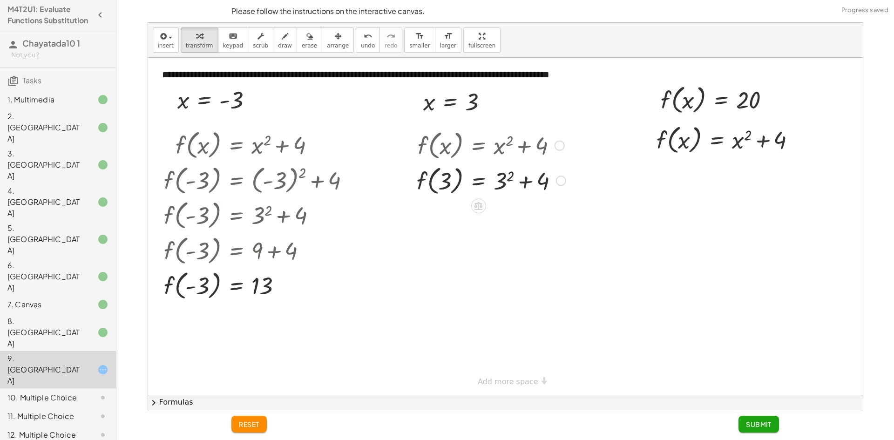
click at [506, 196] on div at bounding box center [491, 180] width 158 height 35
click at [478, 146] on div "f ( , x ) = + x 2 + 4 f ( , 3 ) = + 3 2 + 4 f ( , ) = + + 4 3 9" at bounding box center [478, 146] width 0 height 0
click at [498, 215] on div at bounding box center [491, 215] width 158 height 35
click at [529, 230] on div at bounding box center [491, 215] width 158 height 35
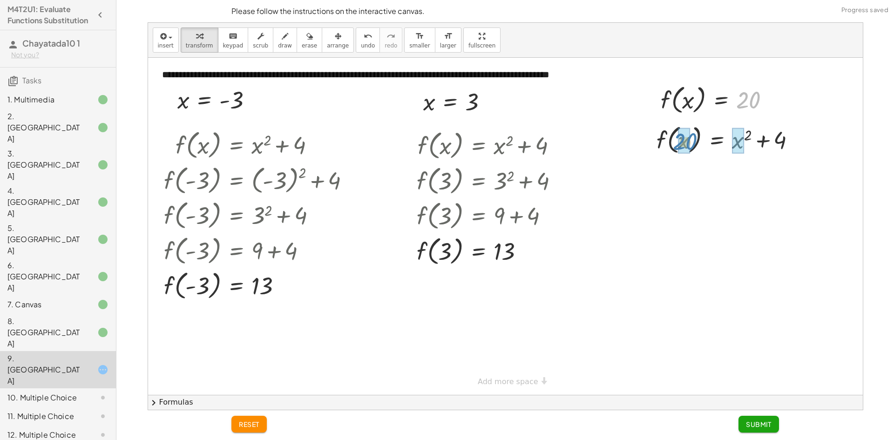
drag, startPoint x: 755, startPoint y: 96, endPoint x: 693, endPoint y: 137, distance: 74.7
click at [693, 137] on div "**********" at bounding box center [505, 226] width 715 height 337
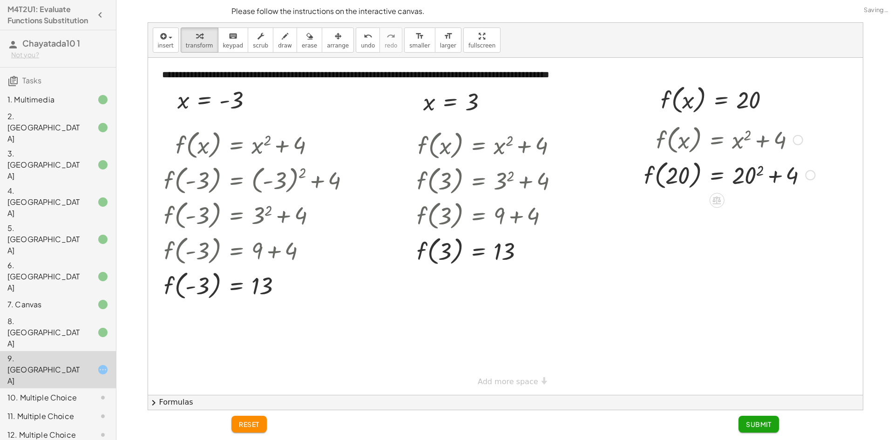
click at [774, 159] on div at bounding box center [730, 174] width 180 height 35
click at [746, 185] on div at bounding box center [730, 174] width 180 height 35
click at [750, 202] on div at bounding box center [732, 209] width 184 height 35
click at [766, 218] on div at bounding box center [732, 209] width 184 height 35
click at [760, 214] on div at bounding box center [732, 209] width 184 height 35
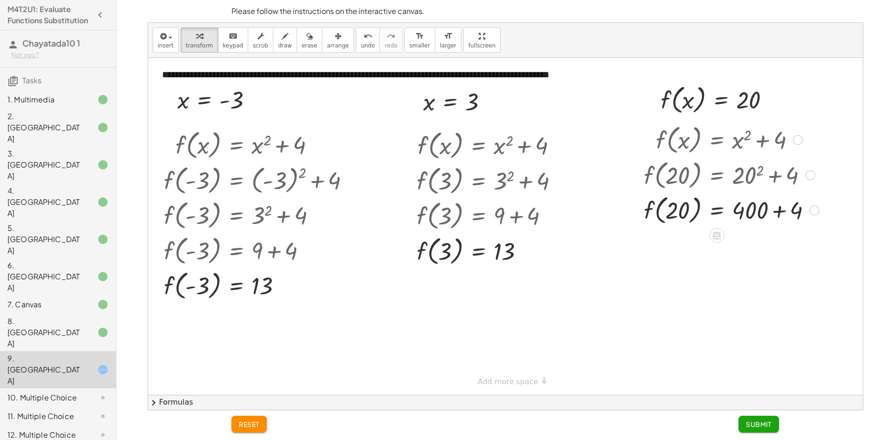
click at [785, 215] on div at bounding box center [732, 209] width 184 height 35
drag, startPoint x: 41, startPoint y: 123, endPoint x: 34, endPoint y: 130, distance: 10.3
click at [41, 184] on div "2. [GEOGRAPHIC_DATA]" at bounding box center [58, 202] width 116 height 37
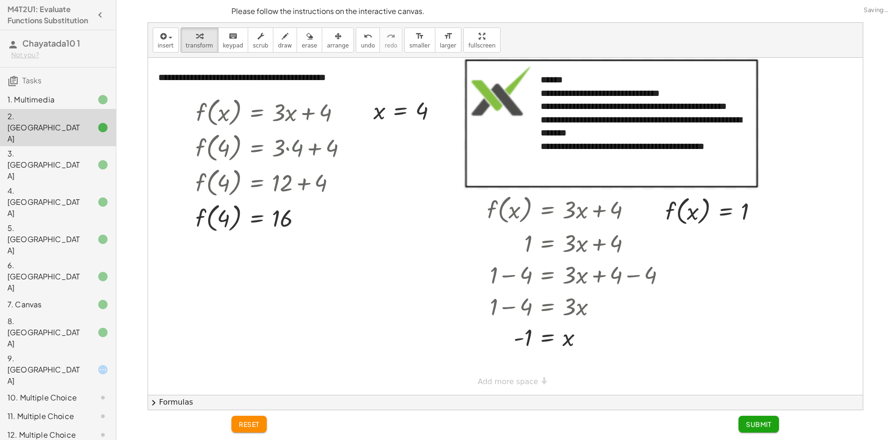
click at [28, 185] on div "4. [GEOGRAPHIC_DATA]" at bounding box center [44, 202] width 75 height 34
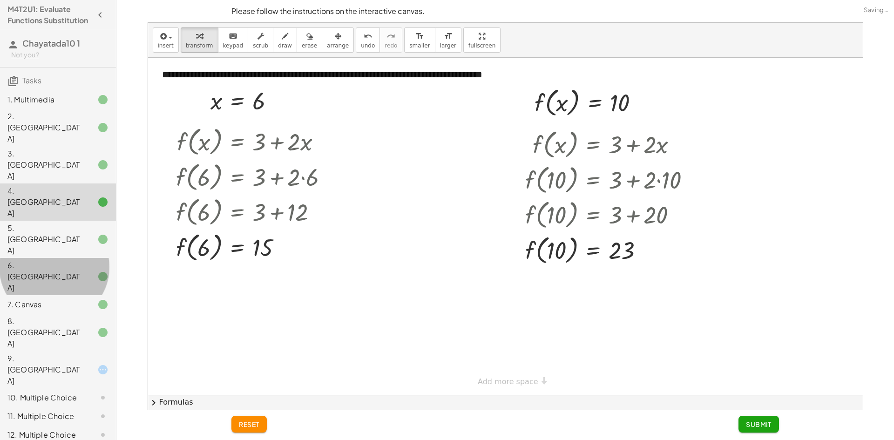
drag, startPoint x: 6, startPoint y: 211, endPoint x: 0, endPoint y: 226, distance: 15.5
click at [5, 314] on div "6. [GEOGRAPHIC_DATA]" at bounding box center [58, 332] width 116 height 37
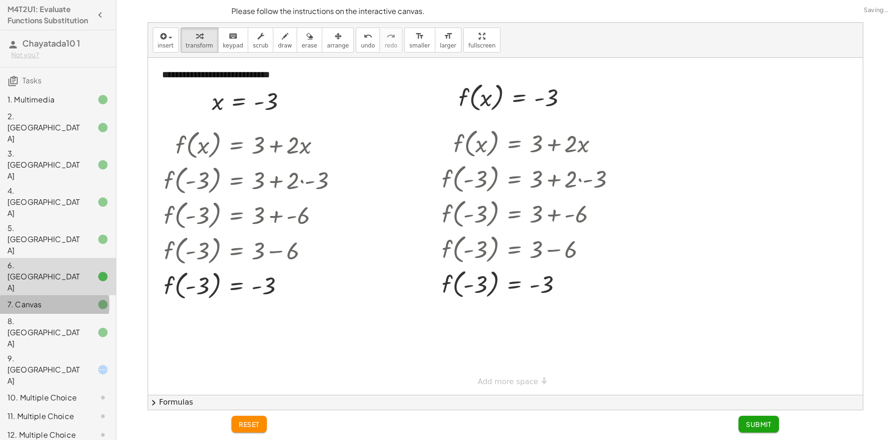
drag, startPoint x: 0, startPoint y: 226, endPoint x: 0, endPoint y: 239, distance: 13.5
click at [0, 351] on div "7. Canvas" at bounding box center [58, 369] width 116 height 37
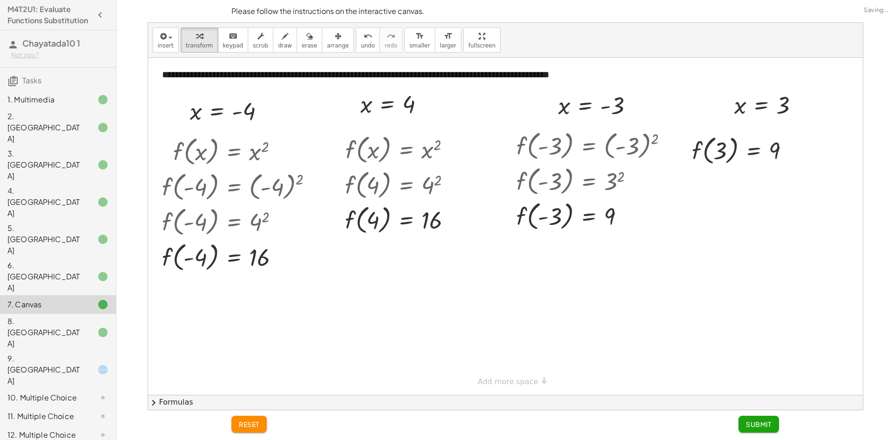
click at [0, 389] on div "8. [GEOGRAPHIC_DATA]" at bounding box center [58, 398] width 116 height 19
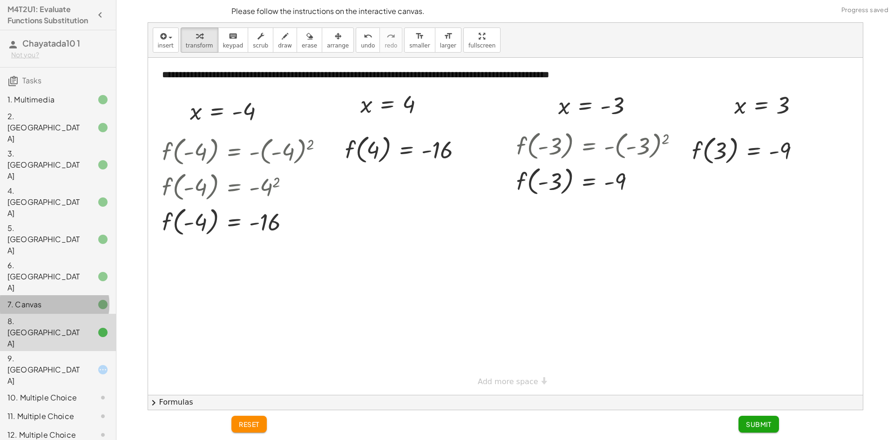
click at [11, 351] on div "7. Canvas" at bounding box center [58, 369] width 116 height 37
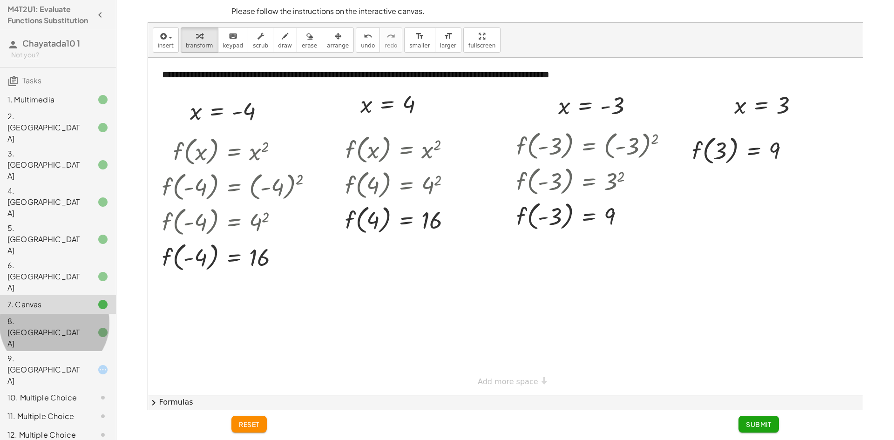
click at [82, 327] on div at bounding box center [95, 332] width 26 height 11
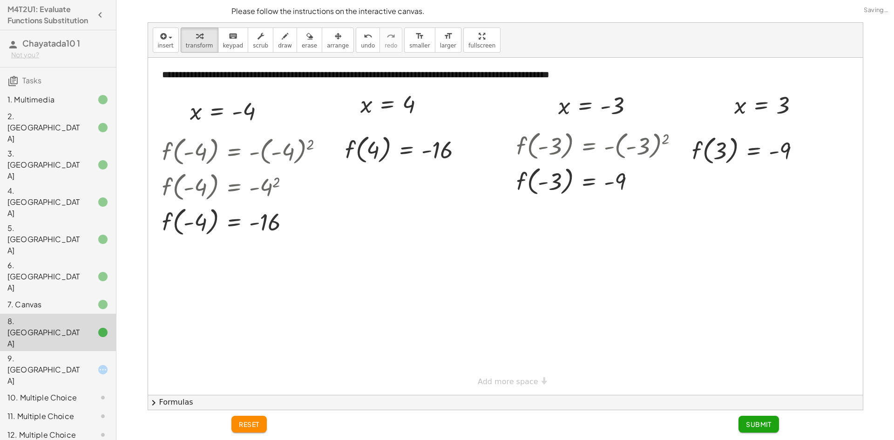
click at [74, 353] on div "9. [GEOGRAPHIC_DATA]" at bounding box center [44, 370] width 75 height 34
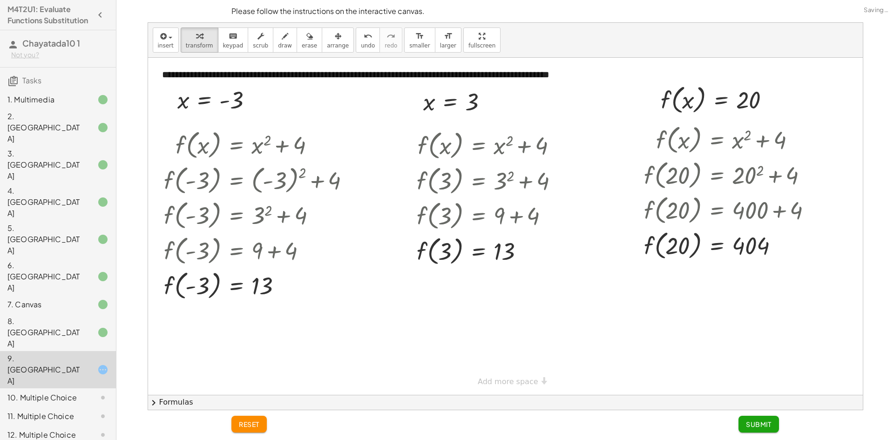
click at [754, 420] on span "Submit" at bounding box center [759, 424] width 26 height 8
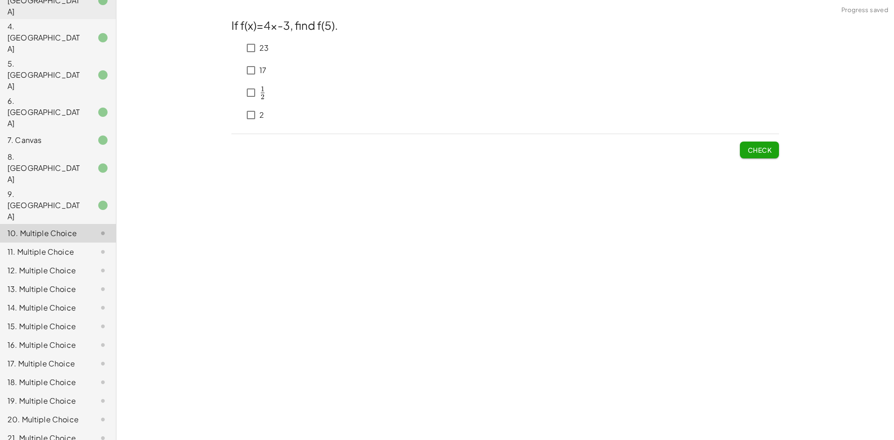
scroll to position [176, 0]
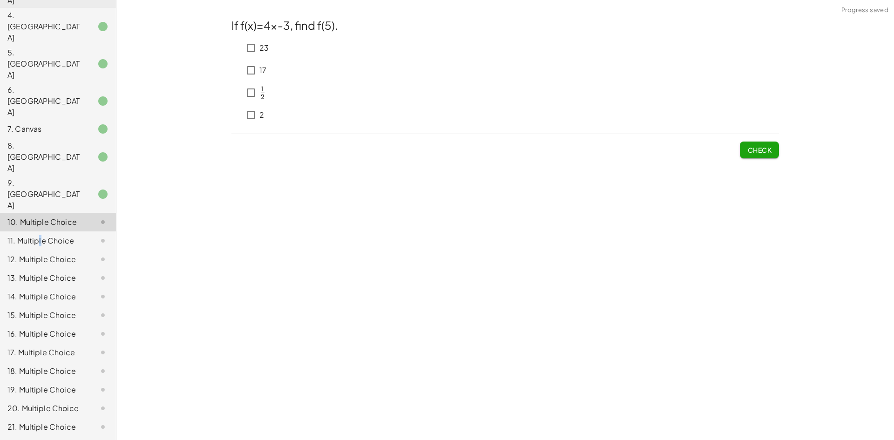
click at [40, 235] on div "11. Multiple Choice" at bounding box center [44, 240] width 75 height 11
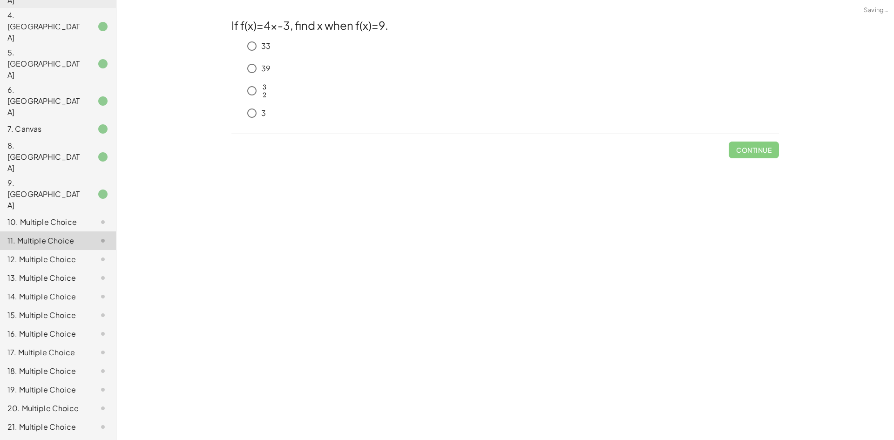
click at [37, 254] on div "12. Multiple Choice" at bounding box center [44, 259] width 75 height 11
click at [32, 306] on div "13. Multiple Choice" at bounding box center [58, 315] width 116 height 19
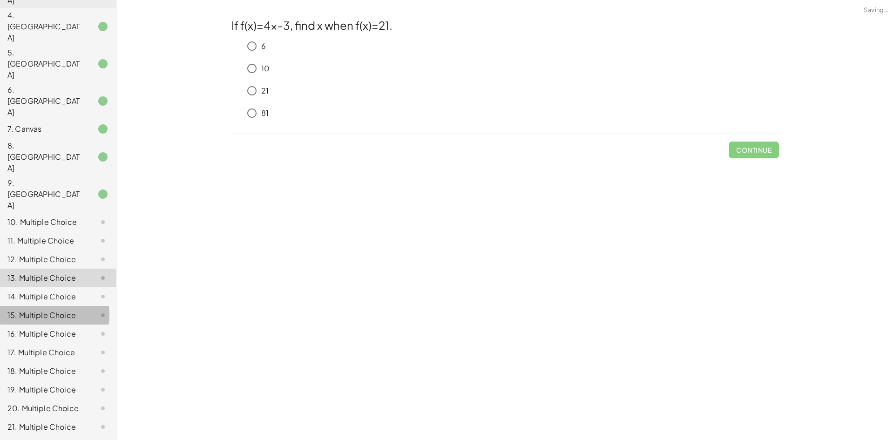
click at [26, 310] on div "15. Multiple Choice" at bounding box center [44, 315] width 75 height 11
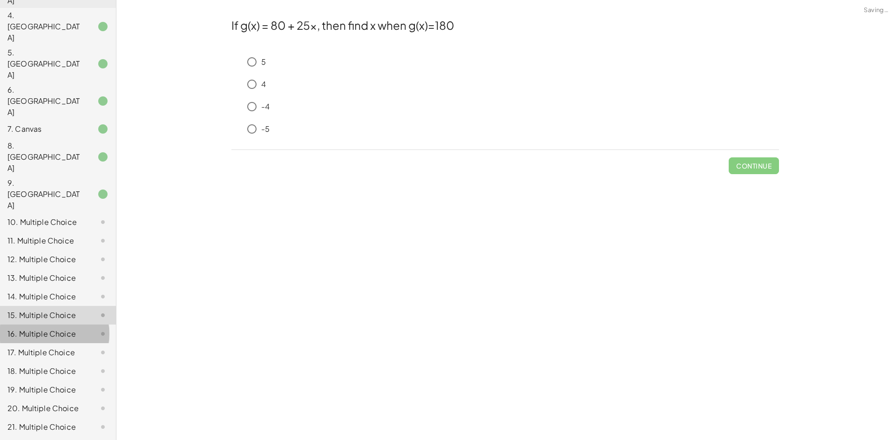
click at [26, 328] on div "16. Multiple Choice" at bounding box center [44, 333] width 75 height 11
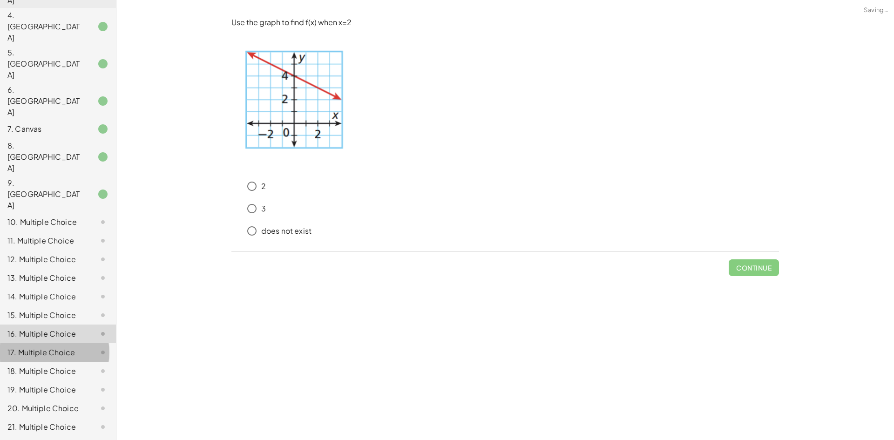
click at [24, 381] on div "17. Multiple Choice" at bounding box center [58, 390] width 116 height 19
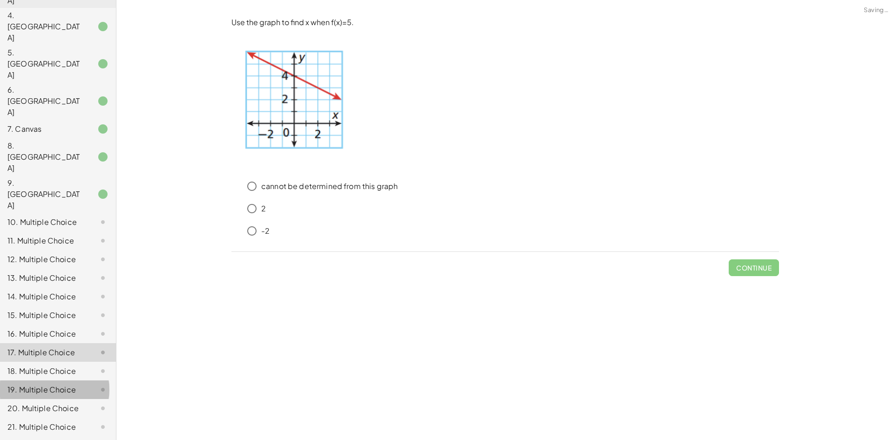
drag, startPoint x: 17, startPoint y: 272, endPoint x: 12, endPoint y: 291, distance: 19.3
click at [17, 418] on div "19. Multiple Choice" at bounding box center [58, 427] width 116 height 19
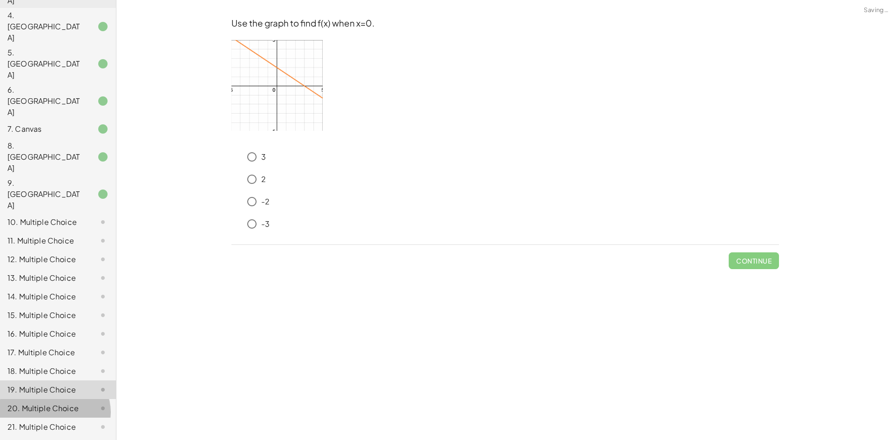
drag, startPoint x: 5, startPoint y: 310, endPoint x: 1, endPoint y: 331, distance: 21.3
click at [5, 437] on div "20. Multiple Choice" at bounding box center [58, 446] width 116 height 19
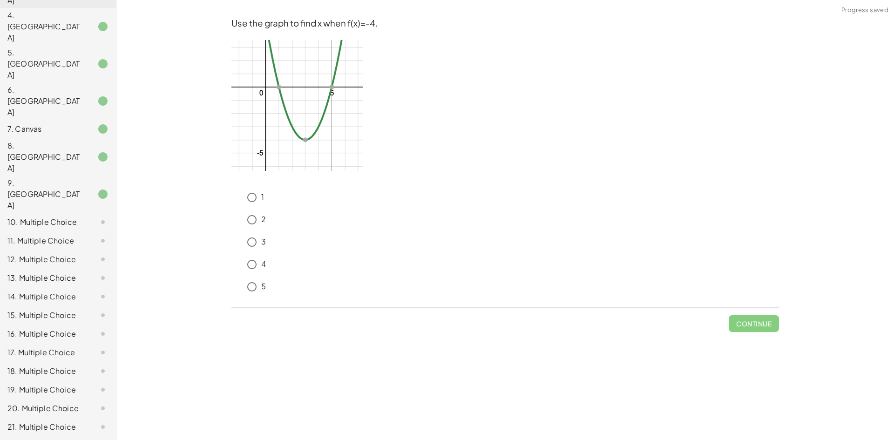
click at [56, 217] on div "10. Multiple Choice" at bounding box center [44, 222] width 75 height 11
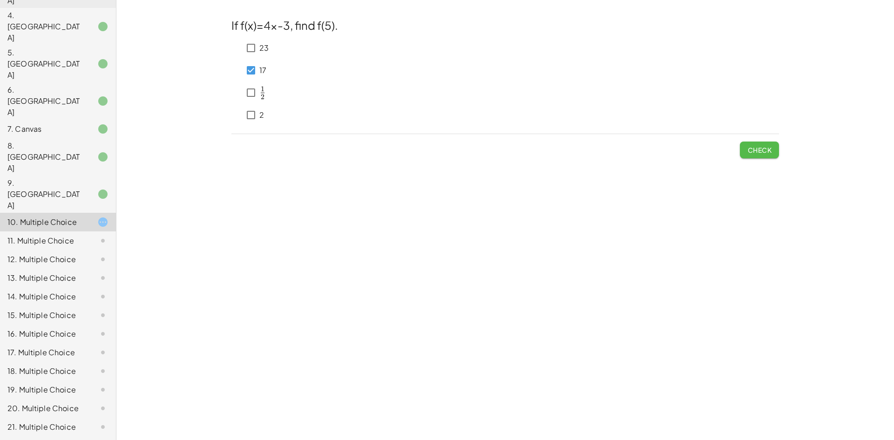
click at [755, 152] on span "Check" at bounding box center [760, 150] width 24 height 8
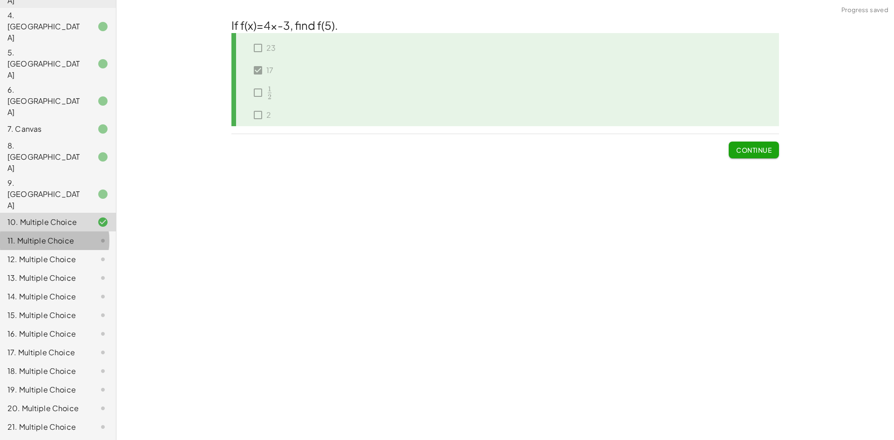
click at [53, 235] on div "11. Multiple Choice" at bounding box center [44, 240] width 75 height 11
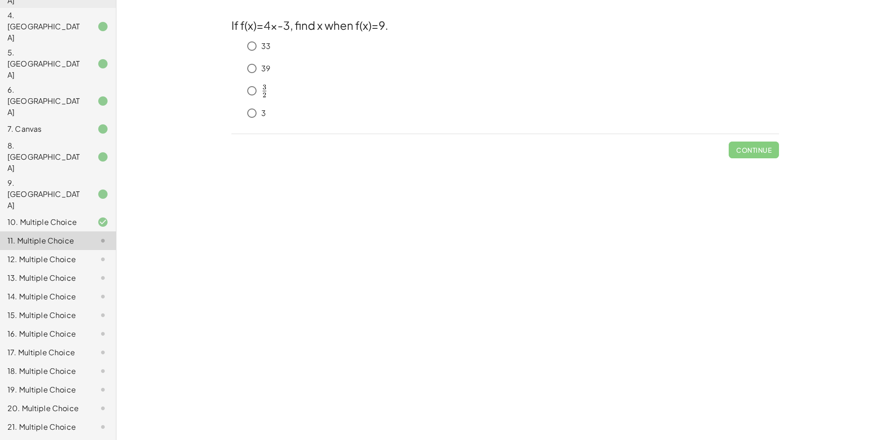
drag, startPoint x: 362, startPoint y: 43, endPoint x: 367, endPoint y: 69, distance: 26.0
click at [362, 44] on div "33" at bounding box center [511, 46] width 537 height 19
click at [772, 149] on button "Check" at bounding box center [759, 150] width 39 height 17
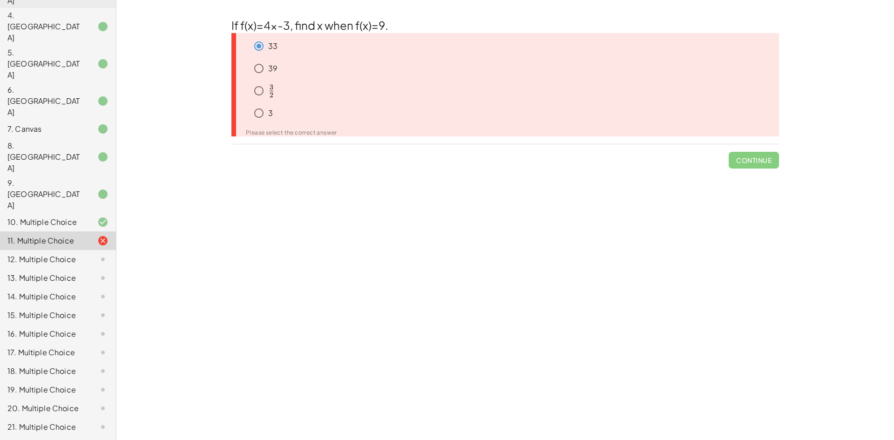
click at [298, 110] on div "3" at bounding box center [515, 113] width 530 height 19
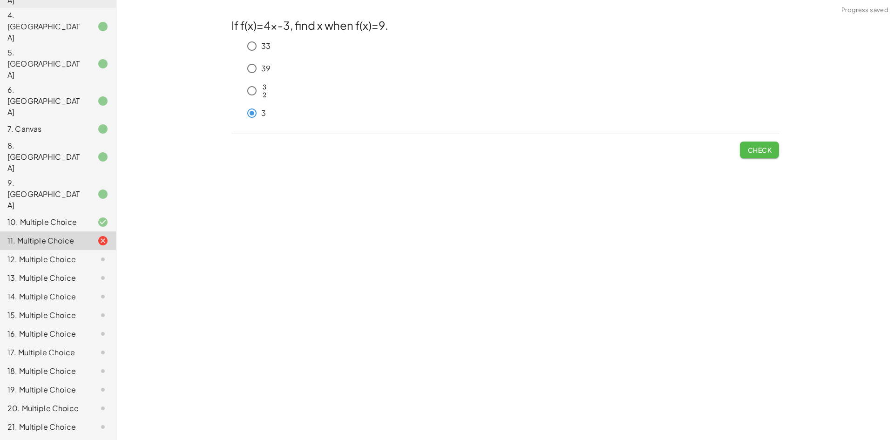
click at [774, 150] on button "Check" at bounding box center [759, 150] width 39 height 17
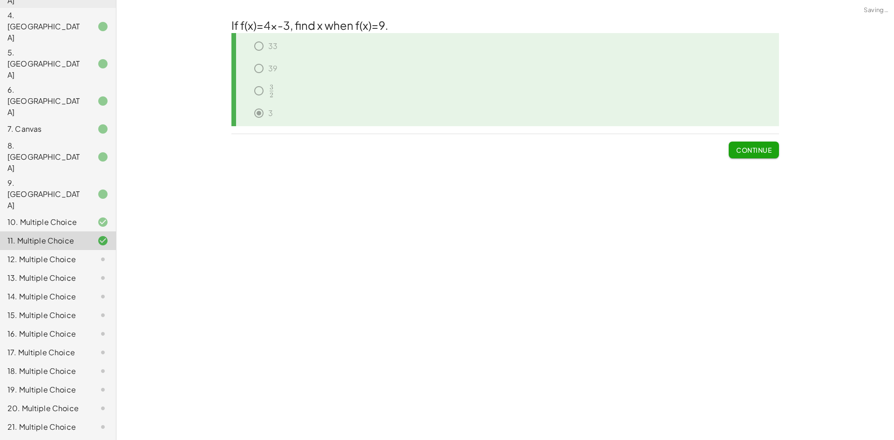
click at [25, 254] on div "12. Multiple Choice" at bounding box center [44, 259] width 75 height 11
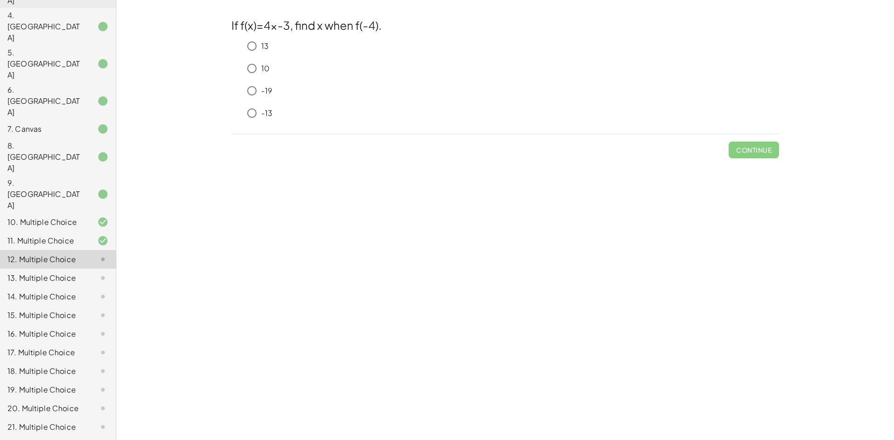
click at [293, 97] on div "-19" at bounding box center [511, 91] width 537 height 19
click at [300, 89] on div "-19" at bounding box center [511, 91] width 537 height 19
click at [764, 154] on span "Check" at bounding box center [760, 150] width 24 height 8
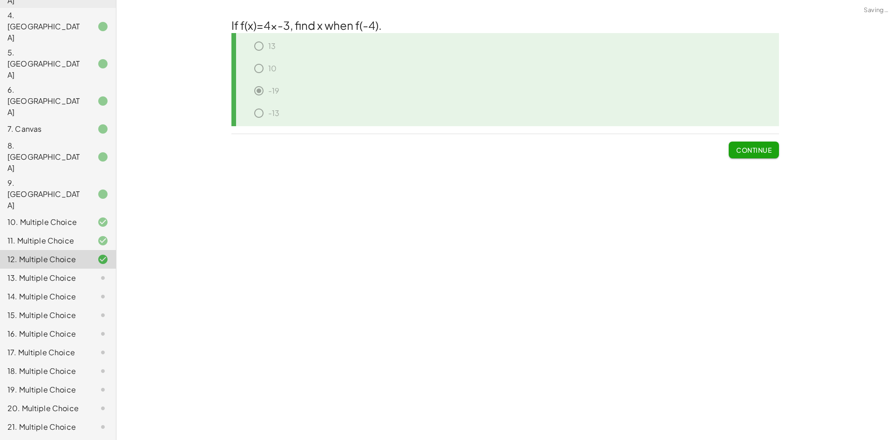
click at [740, 149] on span "Continue" at bounding box center [754, 150] width 35 height 8
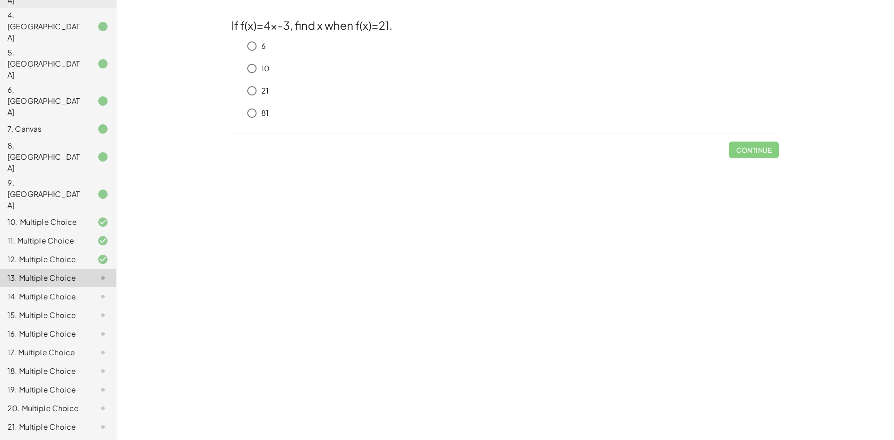
click at [369, 117] on div "81" at bounding box center [511, 113] width 537 height 19
click at [382, 113] on div "81" at bounding box center [511, 113] width 537 height 19
click at [774, 147] on button "Check" at bounding box center [759, 150] width 39 height 17
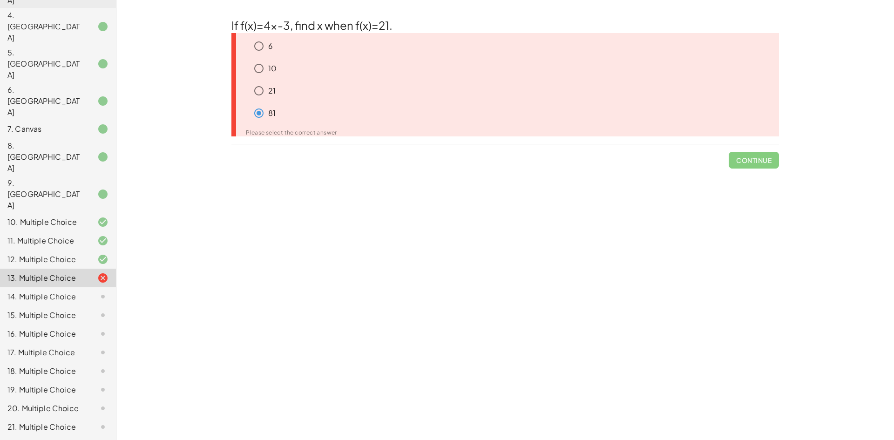
click at [73, 291] on div "14. Multiple Choice" at bounding box center [44, 296] width 75 height 11
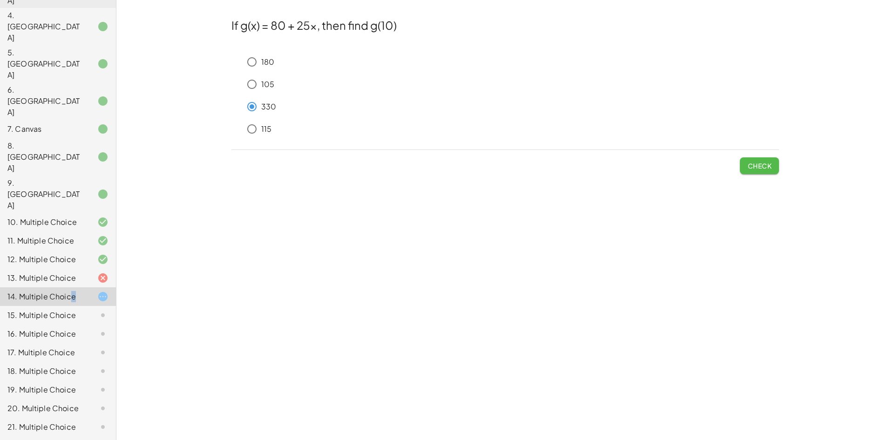
click at [765, 167] on span "Check" at bounding box center [760, 166] width 24 height 8
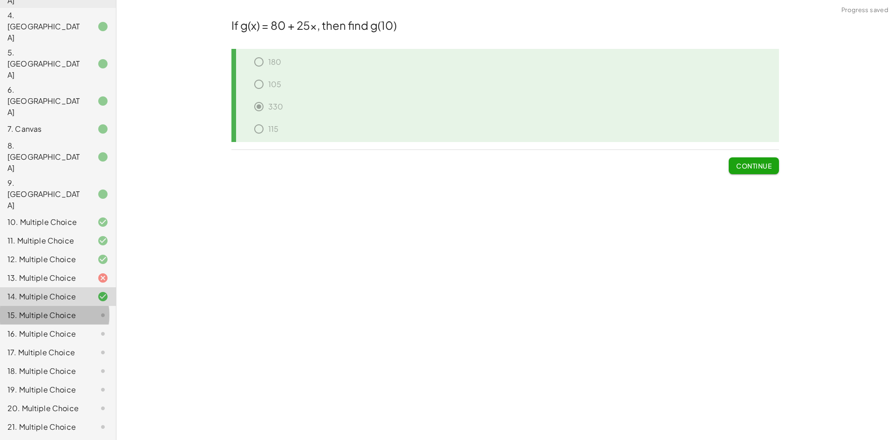
click at [79, 343] on div "15. Multiple Choice" at bounding box center [58, 352] width 116 height 19
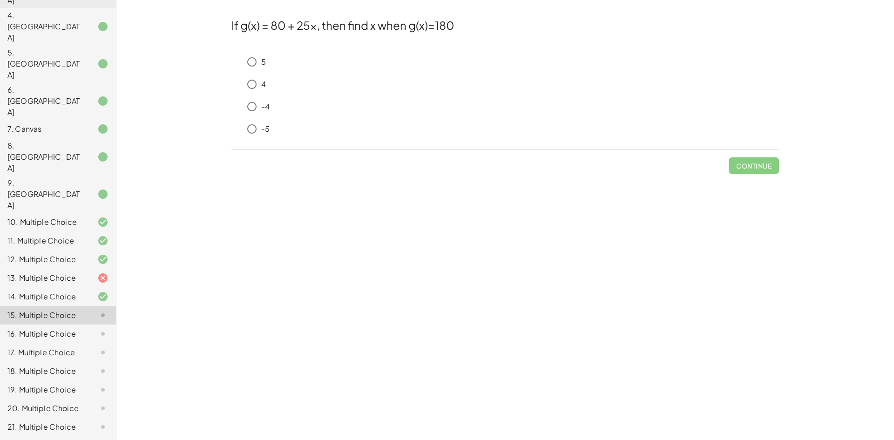
click at [20, 328] on div "16. Multiple Choice" at bounding box center [44, 333] width 75 height 11
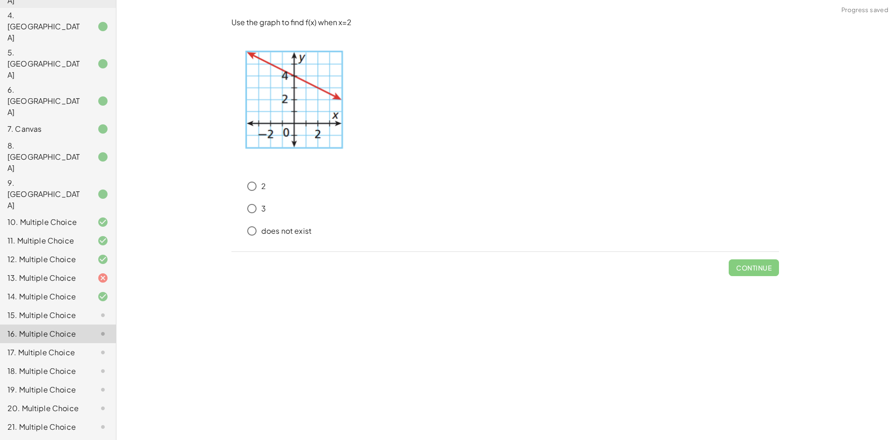
click at [38, 310] on div "15. Multiple Choice" at bounding box center [44, 315] width 75 height 11
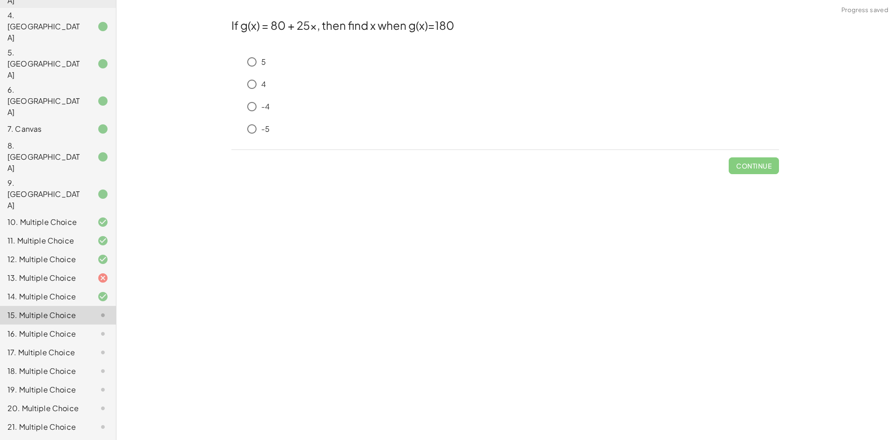
click at [300, 76] on div "4" at bounding box center [511, 84] width 537 height 19
click at [330, 91] on div "4" at bounding box center [511, 84] width 537 height 19
click at [750, 163] on span "Check" at bounding box center [760, 166] width 24 height 8
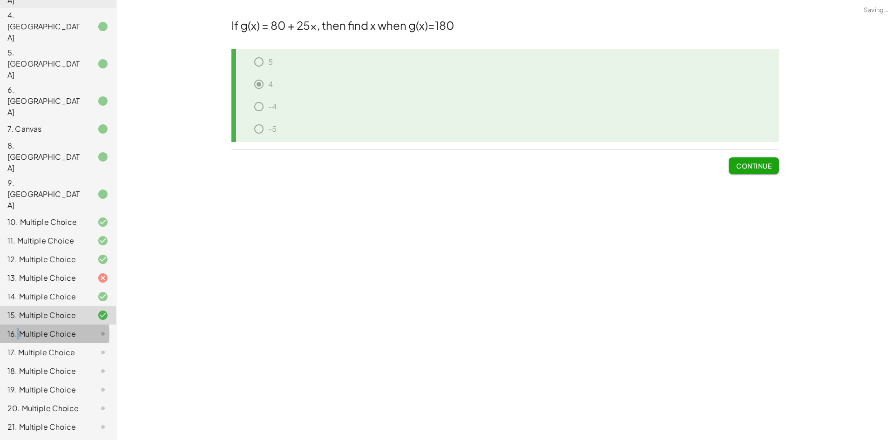
click at [18, 328] on div "16. Multiple Choice" at bounding box center [44, 333] width 75 height 11
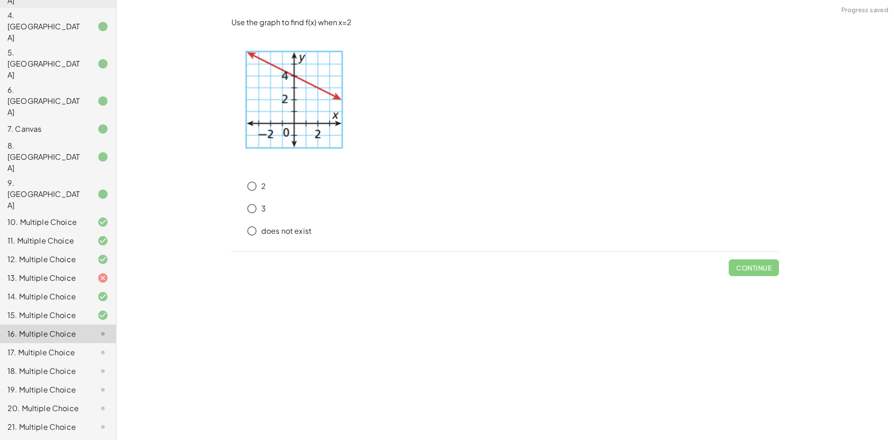
click at [82, 347] on div at bounding box center [95, 352] width 26 height 11
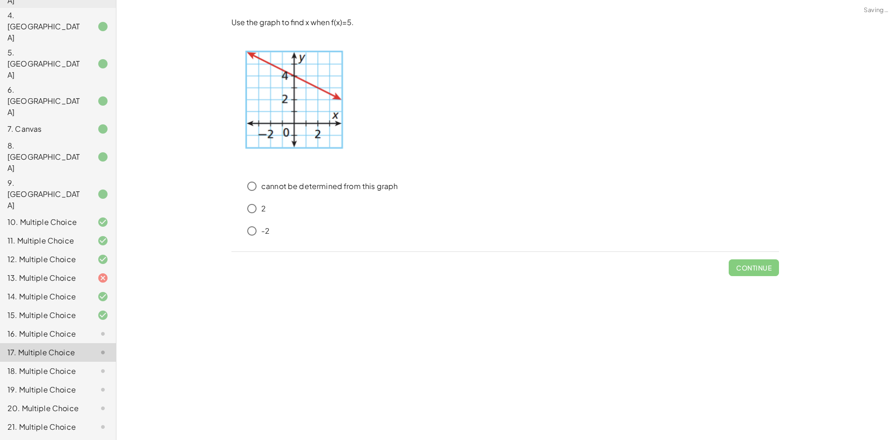
click at [86, 366] on div at bounding box center [95, 371] width 26 height 11
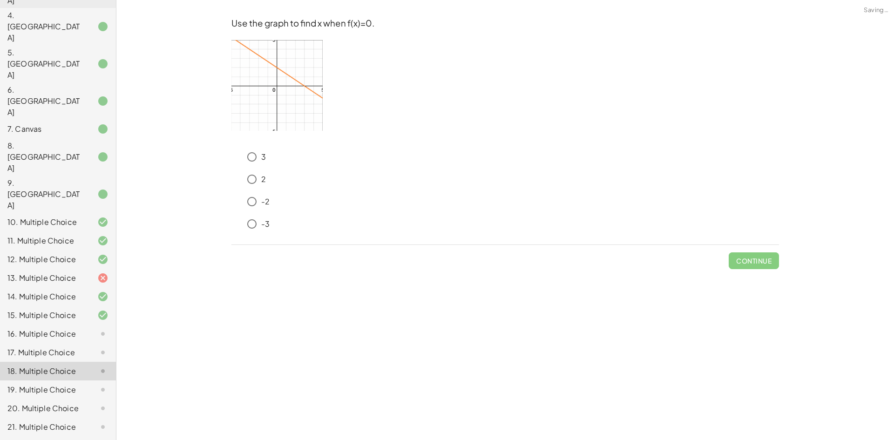
click at [82, 384] on div at bounding box center [95, 389] width 26 height 11
click at [82, 403] on div at bounding box center [95, 408] width 26 height 11
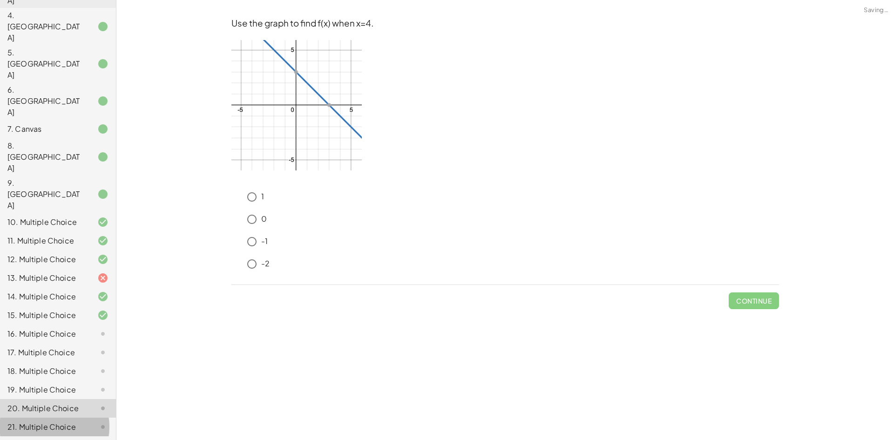
drag, startPoint x: 70, startPoint y: 319, endPoint x: 65, endPoint y: 337, distance: 18.9
click at [57, 440] on div "22. Multiple Choice" at bounding box center [44, 445] width 75 height 11
click at [72, 362] on div "16. Multiple Choice" at bounding box center [58, 371] width 116 height 19
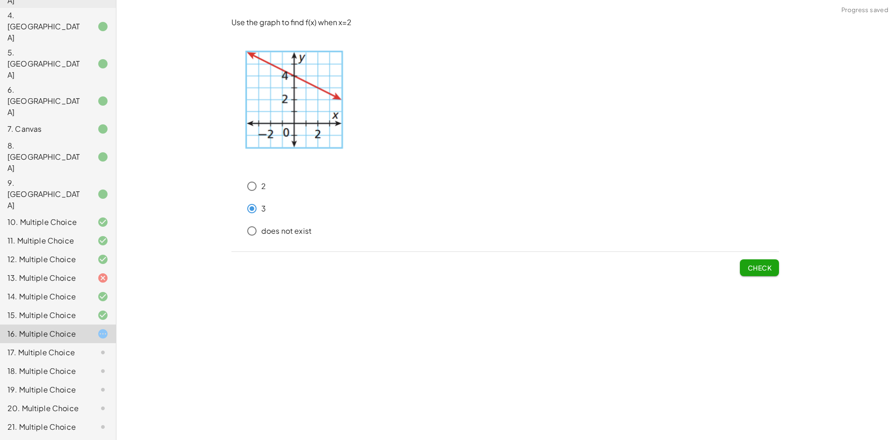
click at [765, 267] on span "Check" at bounding box center [760, 268] width 24 height 8
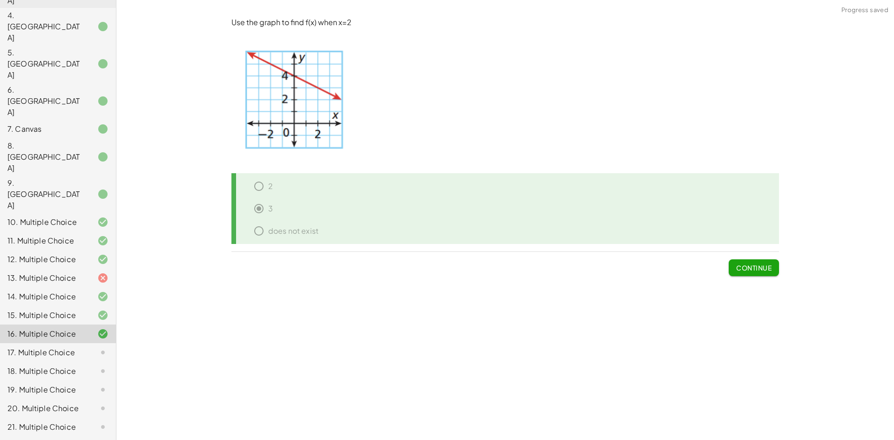
click at [745, 262] on button "Continue" at bounding box center [754, 267] width 50 height 17
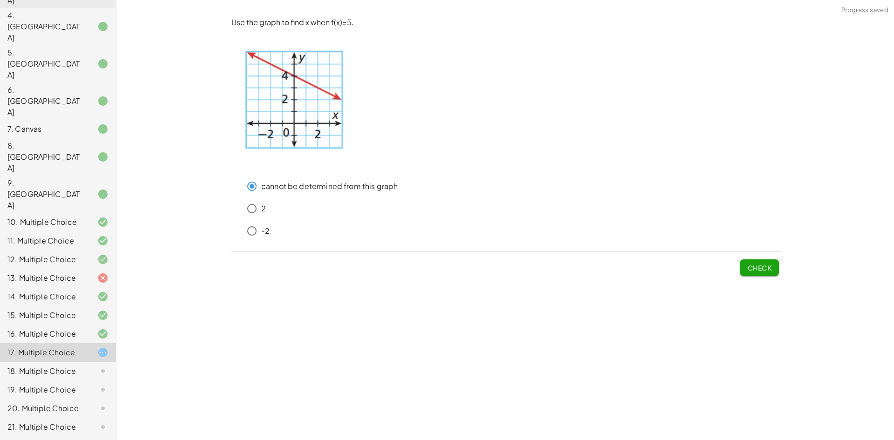
click at [759, 266] on span "Check" at bounding box center [760, 268] width 24 height 8
click at [754, 268] on span "Check" at bounding box center [760, 268] width 24 height 8
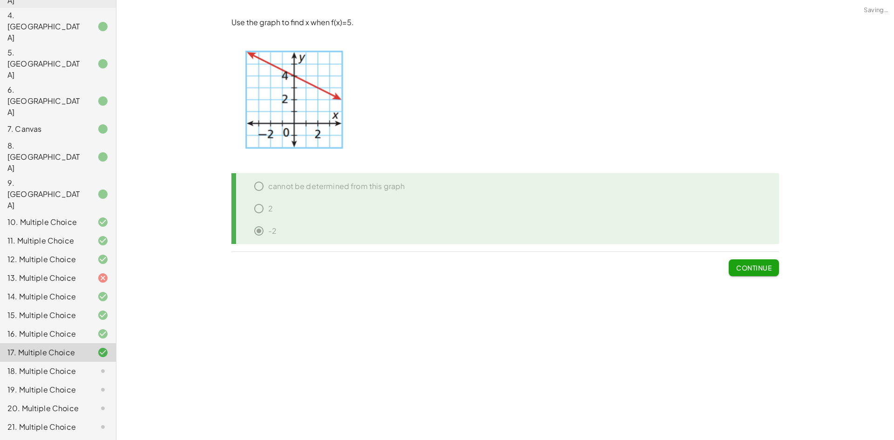
click at [53, 399] on div "18. Multiple Choice" at bounding box center [58, 408] width 116 height 19
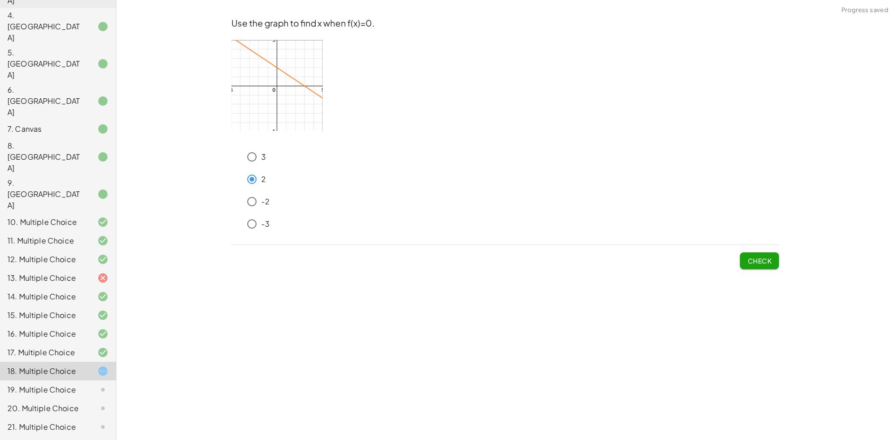
click at [760, 259] on span "Check" at bounding box center [760, 261] width 24 height 8
click at [761, 258] on span "Check" at bounding box center [760, 261] width 24 height 8
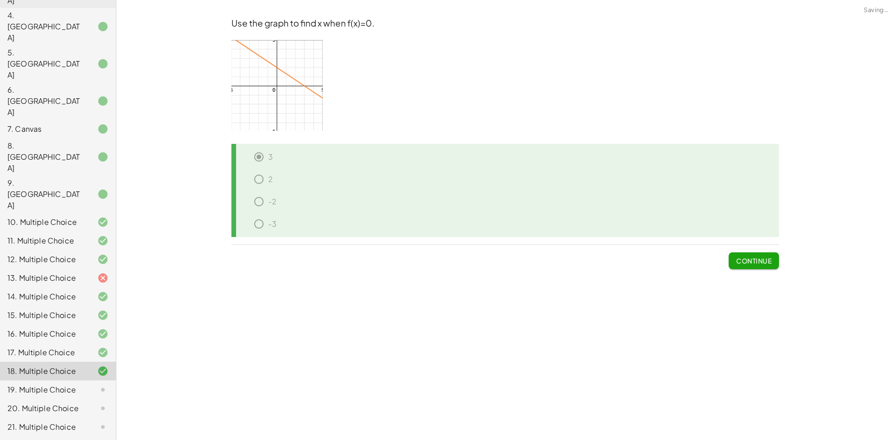
click at [745, 260] on span "Continue" at bounding box center [754, 261] width 35 height 8
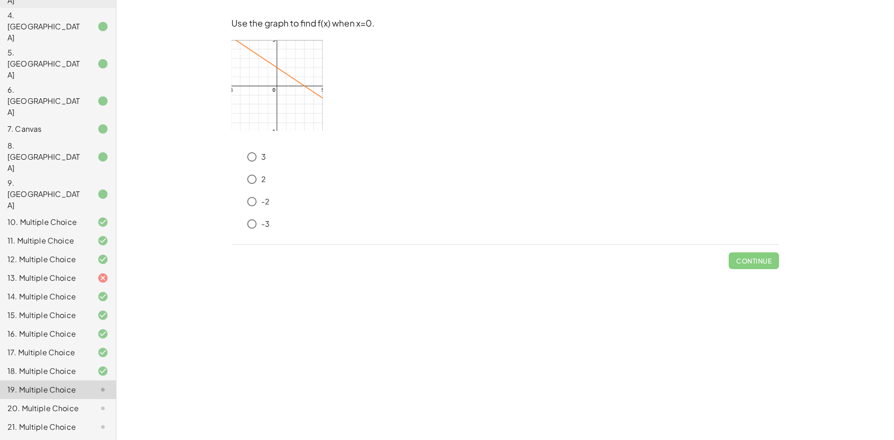
click at [270, 159] on div "3" at bounding box center [511, 157] width 537 height 19
click at [753, 262] on span "Check" at bounding box center [760, 261] width 24 height 8
click at [751, 256] on button "Check" at bounding box center [759, 260] width 39 height 17
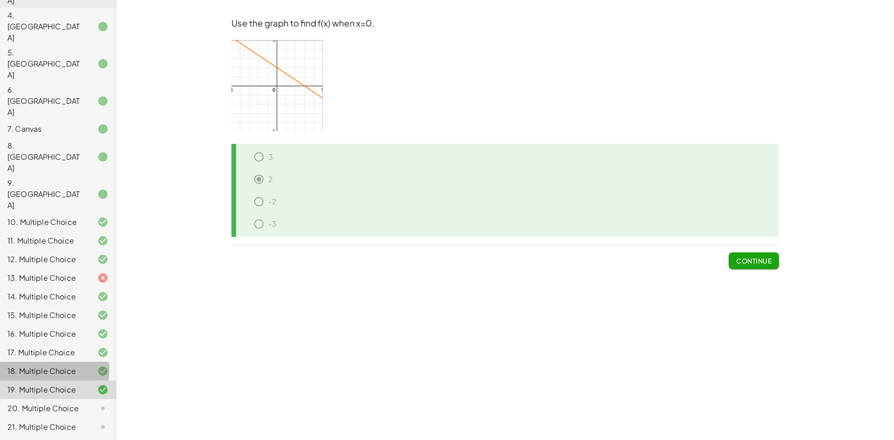
click at [47, 399] on div "18. Multiple Choice" at bounding box center [58, 408] width 116 height 19
click at [36, 418] on div "19. Multiple Choice" at bounding box center [58, 427] width 116 height 19
click at [52, 366] on div "18. Multiple Choice" at bounding box center [44, 371] width 75 height 11
drag, startPoint x: 55, startPoint y: 270, endPoint x: 52, endPoint y: 274, distance: 4.8
click at [53, 418] on div "19. Multiple Choice" at bounding box center [58, 427] width 116 height 19
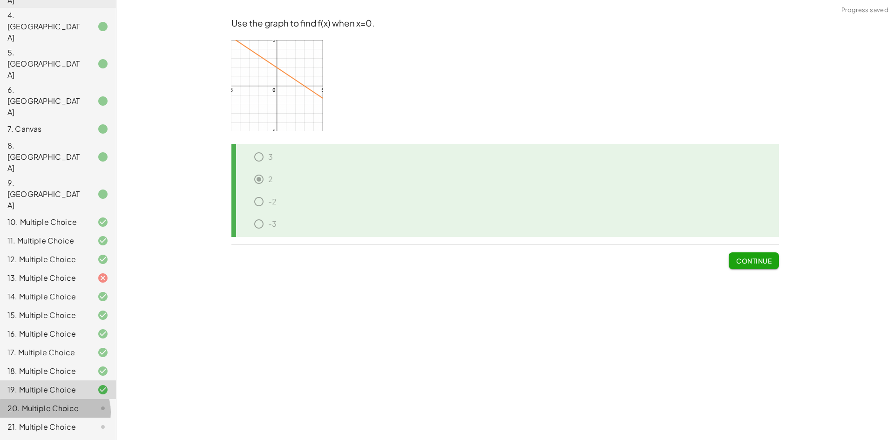
click at [49, 403] on div "20. Multiple Choice" at bounding box center [44, 408] width 75 height 11
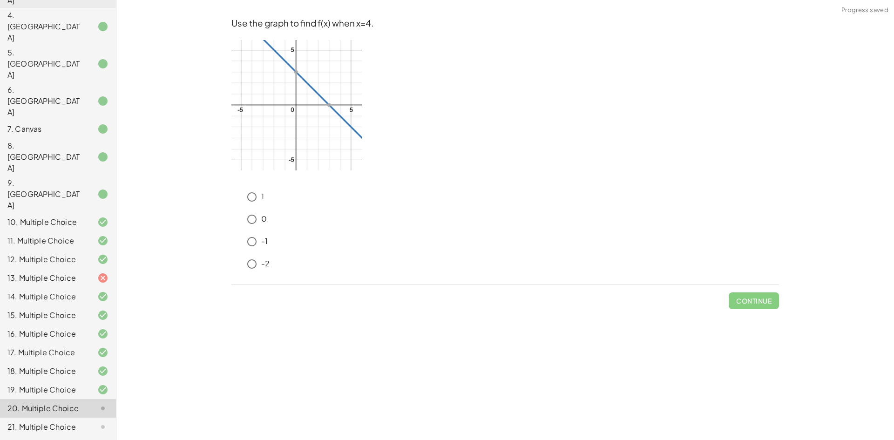
click at [97, 366] on icon at bounding box center [102, 371] width 11 height 11
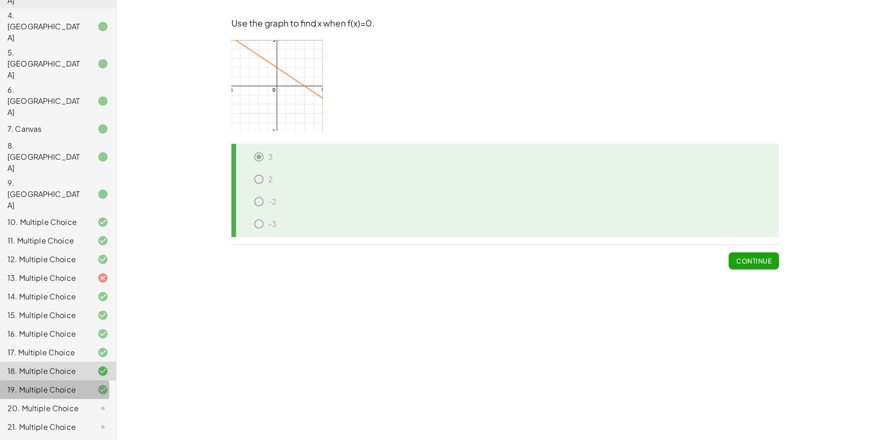
click at [68, 384] on div "19. Multiple Choice" at bounding box center [44, 389] width 75 height 11
click at [87, 366] on div at bounding box center [95, 371] width 26 height 11
click at [83, 418] on div "19. Multiple Choice" at bounding box center [58, 427] width 116 height 19
click at [70, 366] on div "18. Multiple Choice" at bounding box center [44, 371] width 75 height 11
click at [69, 362] on div "18. Multiple Choice" at bounding box center [58, 371] width 116 height 19
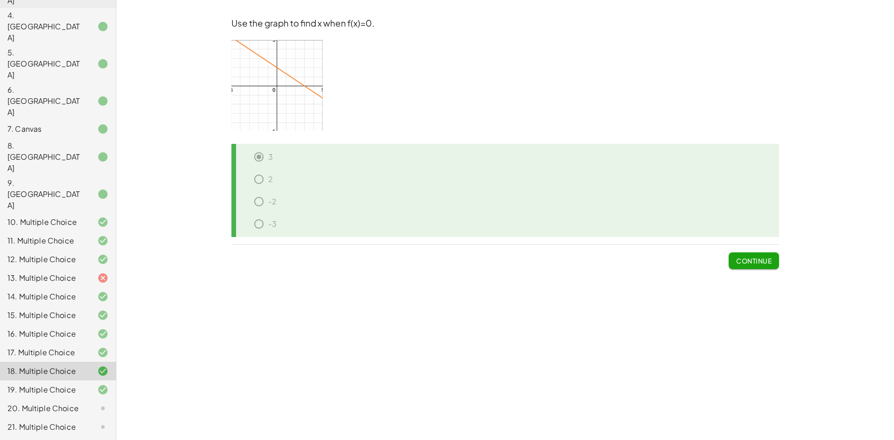
click at [70, 418] on div "19. Multiple Choice" at bounding box center [58, 427] width 116 height 19
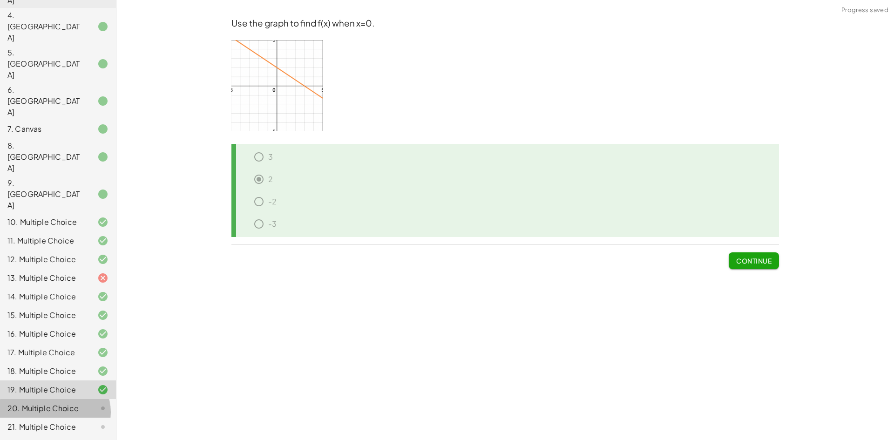
click at [70, 403] on div "20. Multiple Choice" at bounding box center [44, 408] width 75 height 11
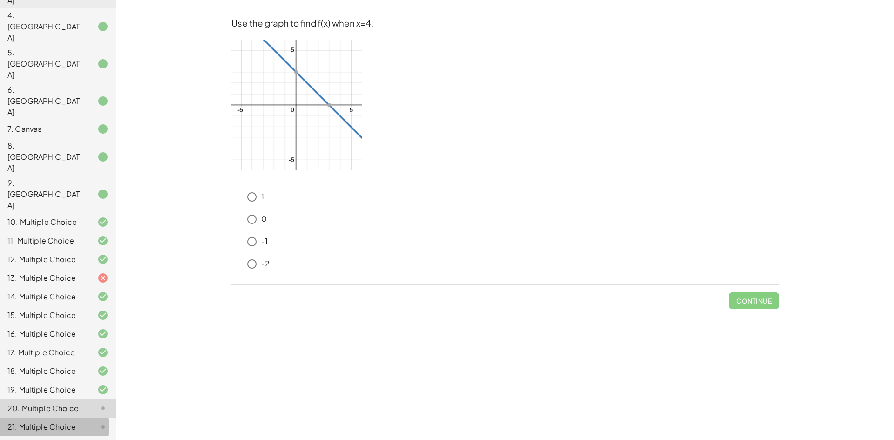
click at [10, 422] on div "21. Multiple Choice" at bounding box center [44, 427] width 75 height 11
click at [21, 440] on div "22. Multiple Choice" at bounding box center [44, 445] width 75 height 11
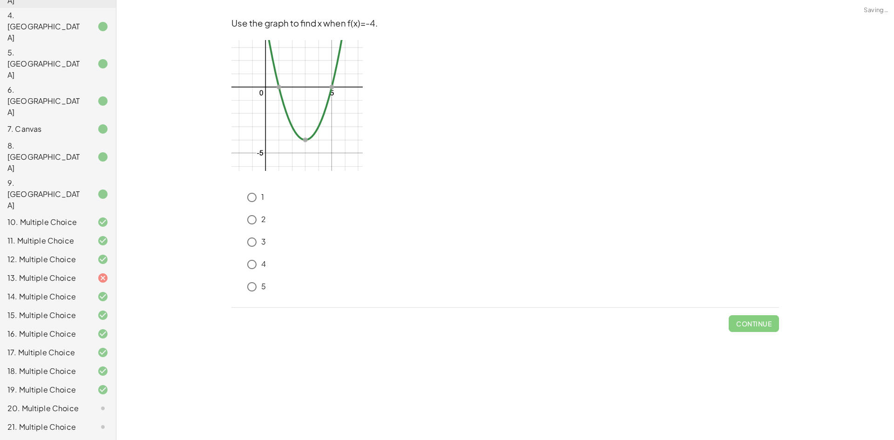
click at [38, 440] on div "22. Multiple Choice" at bounding box center [44, 445] width 75 height 11
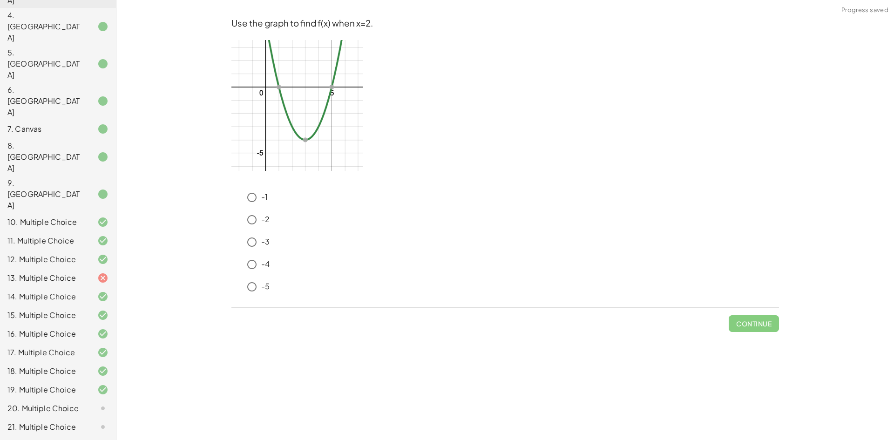
click at [82, 437] on div "20. Multiple Choice" at bounding box center [58, 446] width 116 height 19
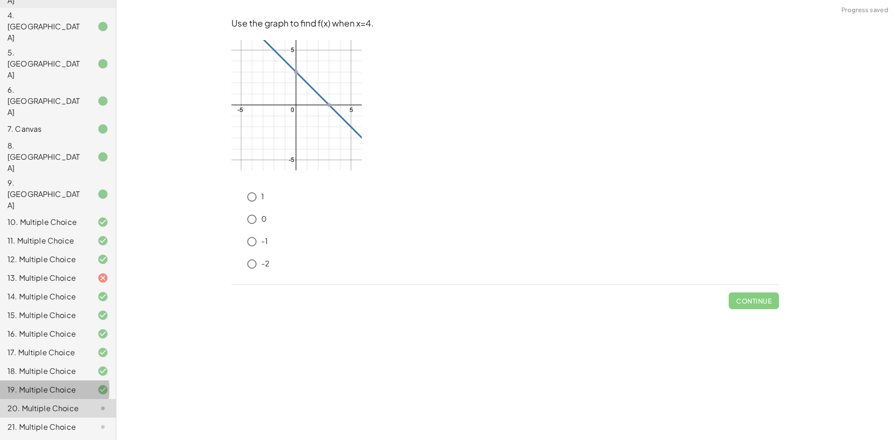
click at [73, 384] on div "19. Multiple Choice" at bounding box center [44, 389] width 75 height 11
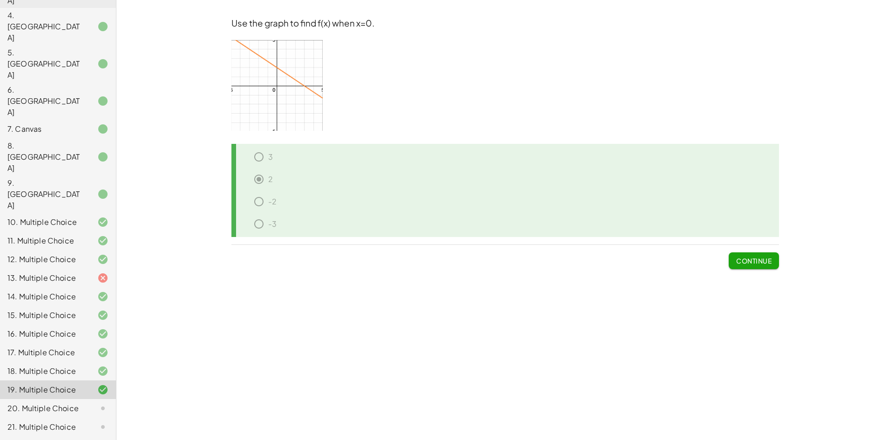
click at [55, 403] on div "20. Multiple Choice" at bounding box center [44, 408] width 75 height 11
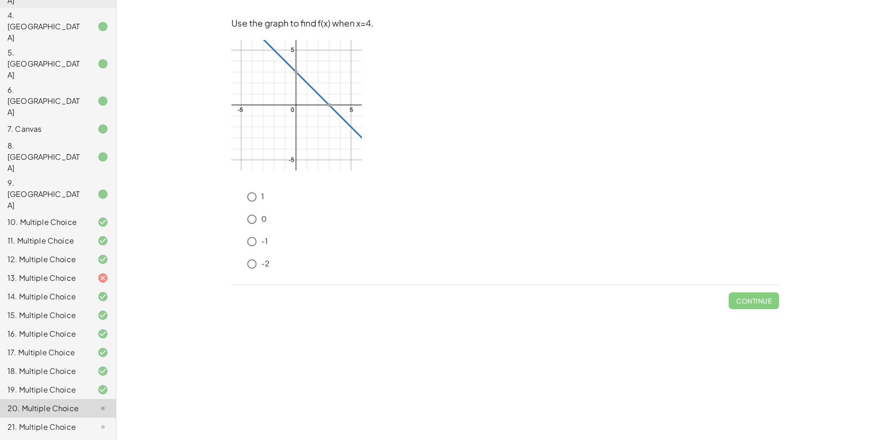
click at [292, 239] on div "-1" at bounding box center [511, 241] width 537 height 19
click at [763, 302] on span "Check" at bounding box center [760, 301] width 24 height 8
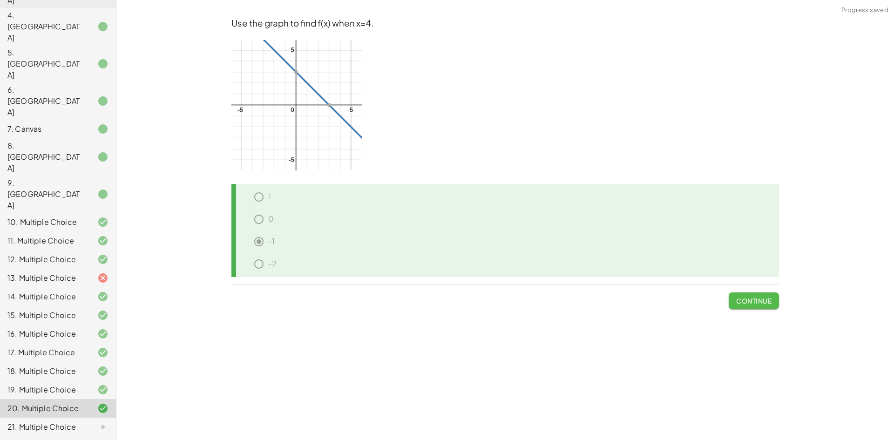
click at [737, 298] on span "Continue" at bounding box center [754, 301] width 35 height 8
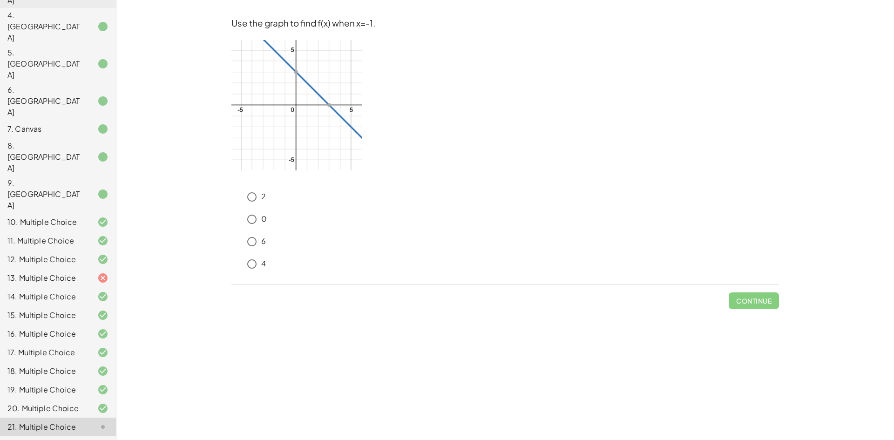
drag, startPoint x: 453, startPoint y: 265, endPoint x: 449, endPoint y: 260, distance: 6.3
click at [454, 264] on div "4" at bounding box center [511, 264] width 537 height 19
click at [754, 299] on span "Check" at bounding box center [760, 301] width 24 height 8
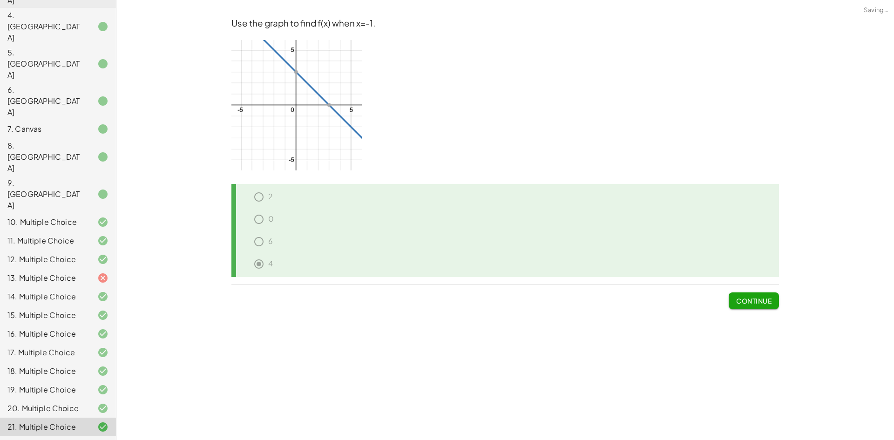
click at [754, 298] on span "Continue" at bounding box center [754, 301] width 35 height 8
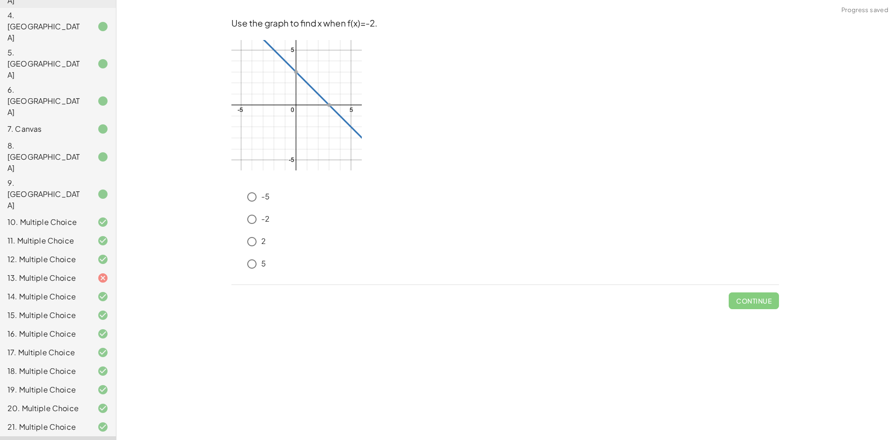
click at [366, 264] on div "5" at bounding box center [511, 264] width 537 height 19
click at [767, 301] on span "Check" at bounding box center [760, 301] width 24 height 8
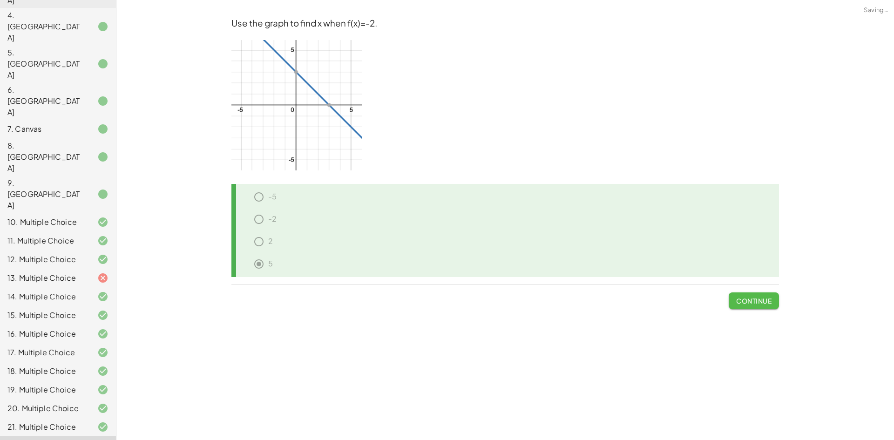
click at [757, 307] on button "Continue" at bounding box center [754, 301] width 50 height 17
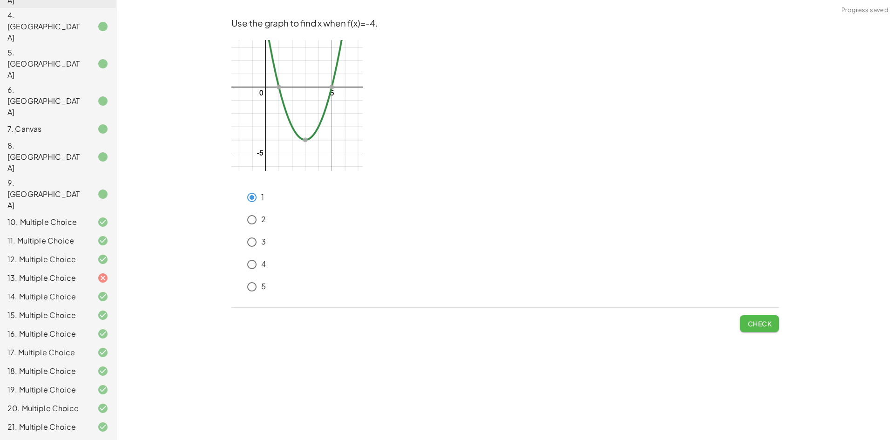
click at [755, 332] on button "Check" at bounding box center [759, 323] width 39 height 17
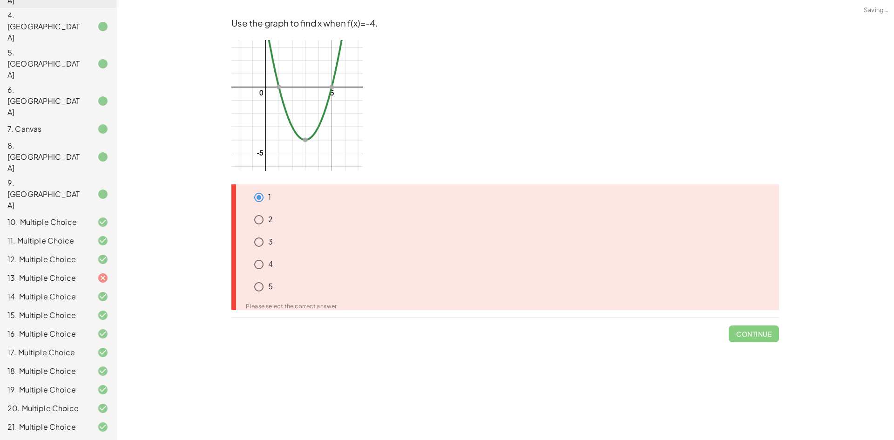
click at [269, 199] on p "1" at bounding box center [269, 197] width 3 height 11
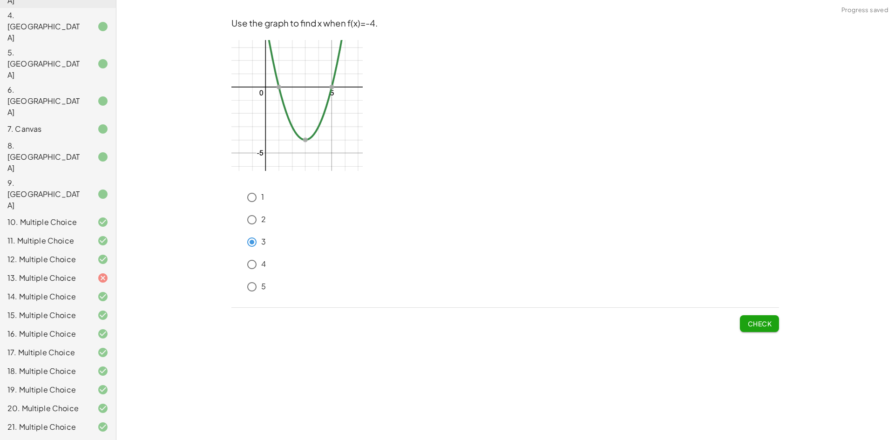
click at [760, 321] on span "Check" at bounding box center [760, 324] width 24 height 8
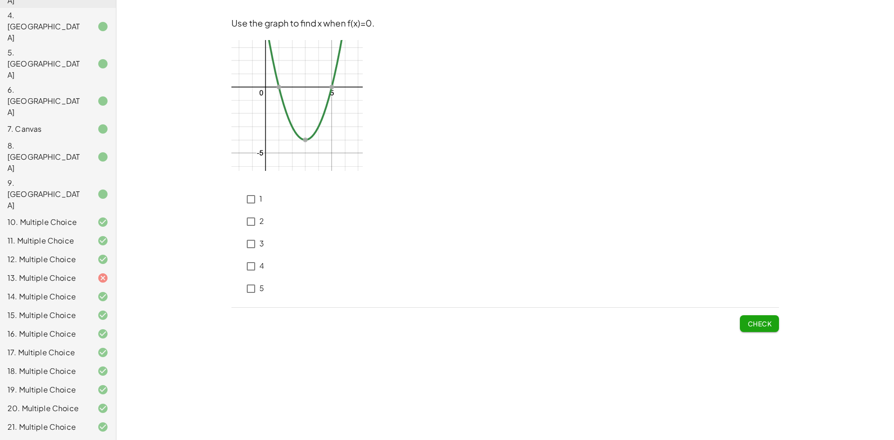
click at [241, 200] on div "-1" at bounding box center [506, 199] width 548 height 22
click at [753, 326] on span "Check" at bounding box center [760, 324] width 24 height 8
click at [749, 322] on span "Check" at bounding box center [760, 324] width 24 height 8
click at [259, 276] on div "-4" at bounding box center [506, 266] width 548 height 22
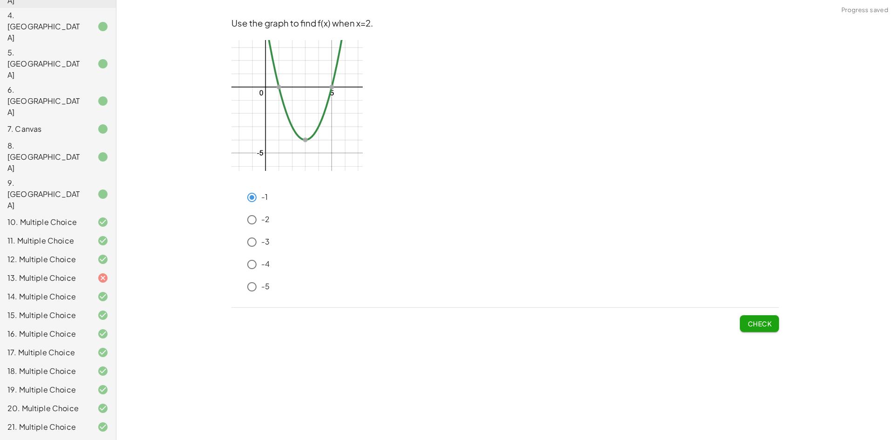
click at [755, 320] on span "Check" at bounding box center [760, 324] width 24 height 8
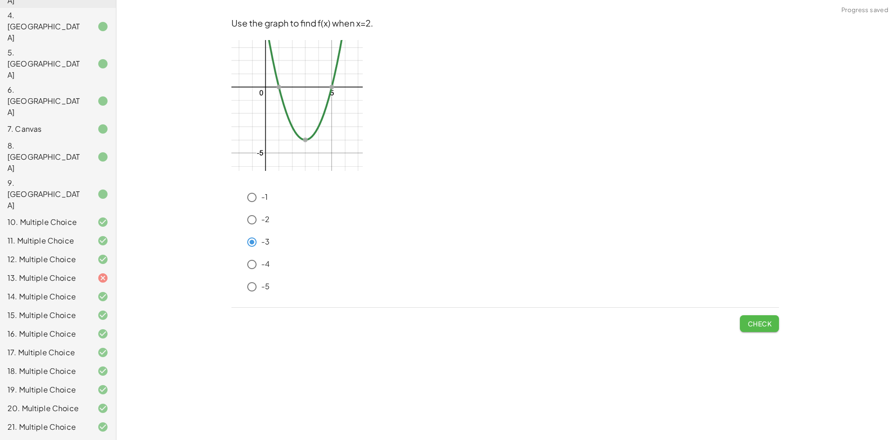
click at [771, 322] on span "Check" at bounding box center [760, 324] width 24 height 8
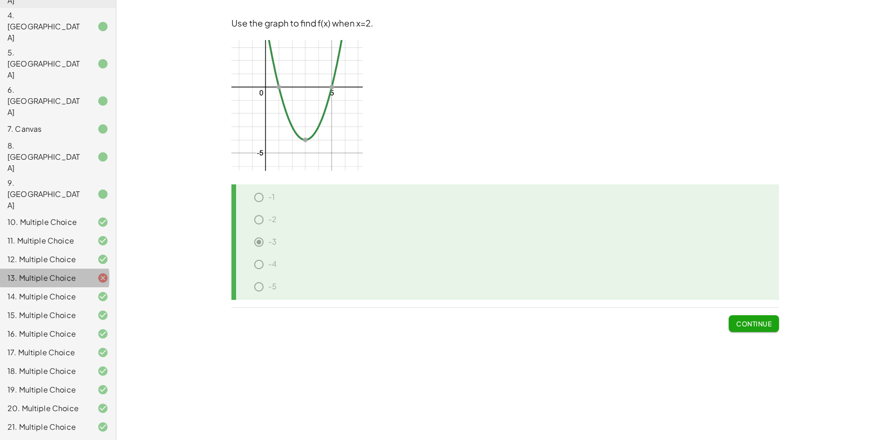
click at [57, 306] on div "13. Multiple Choice" at bounding box center [58, 315] width 116 height 19
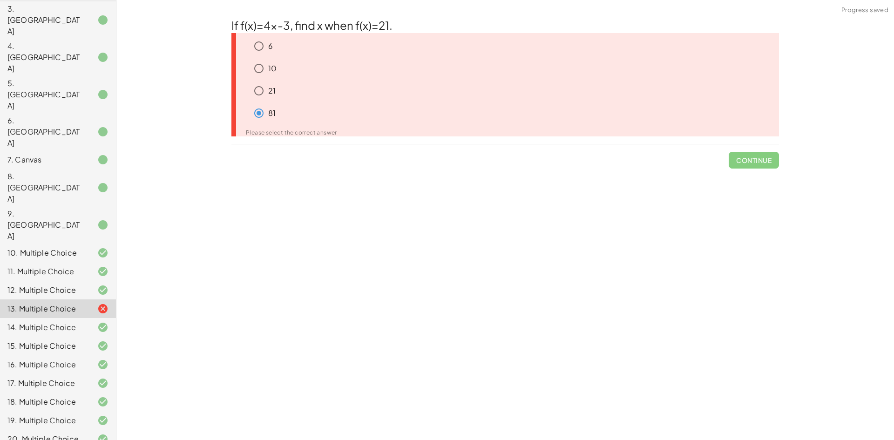
scroll to position [82, 0]
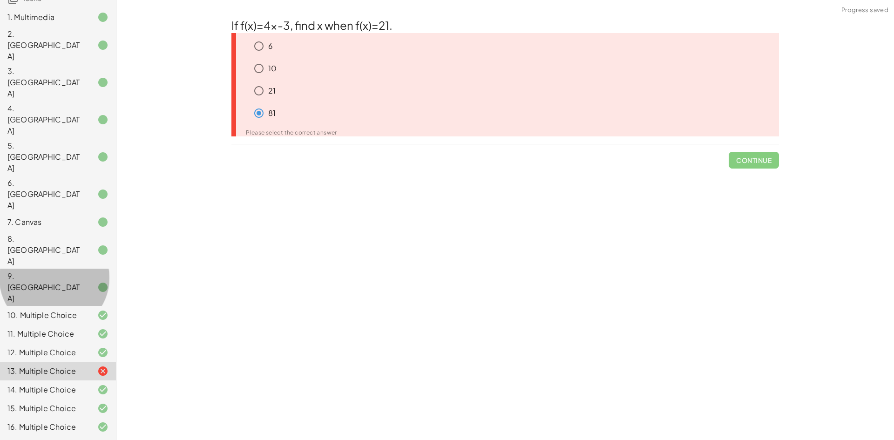
click at [57, 271] on div "9. [GEOGRAPHIC_DATA]" at bounding box center [44, 288] width 75 height 34
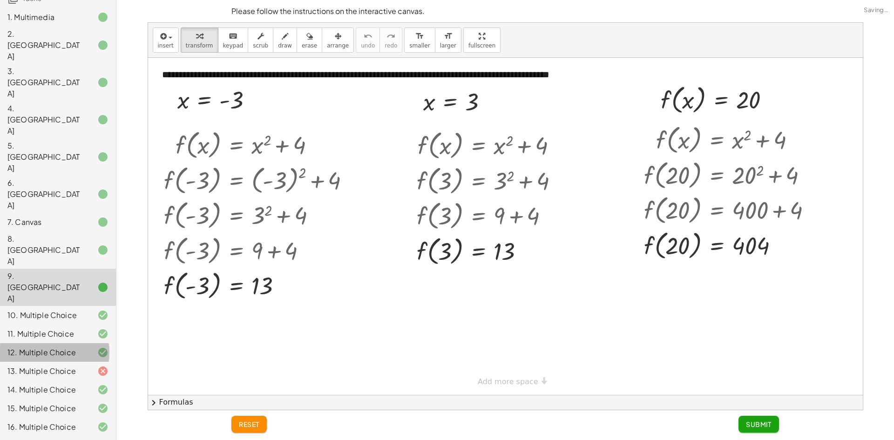
click at [56, 347] on div "12. Multiple Choice" at bounding box center [44, 352] width 75 height 11
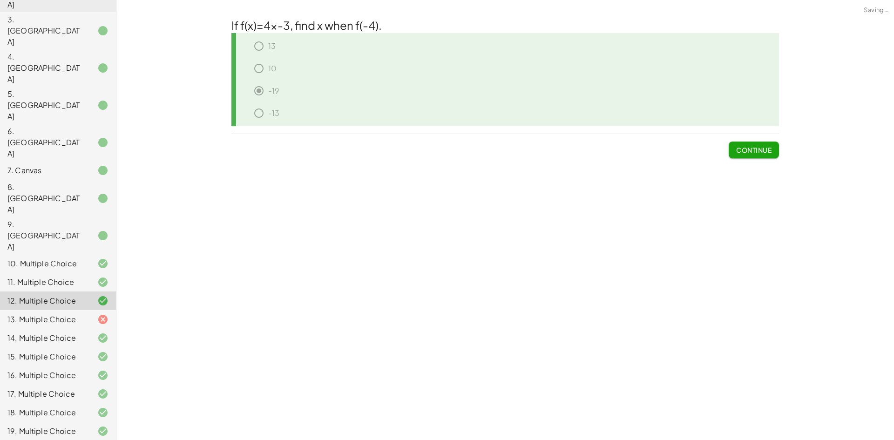
scroll to position [176, 0]
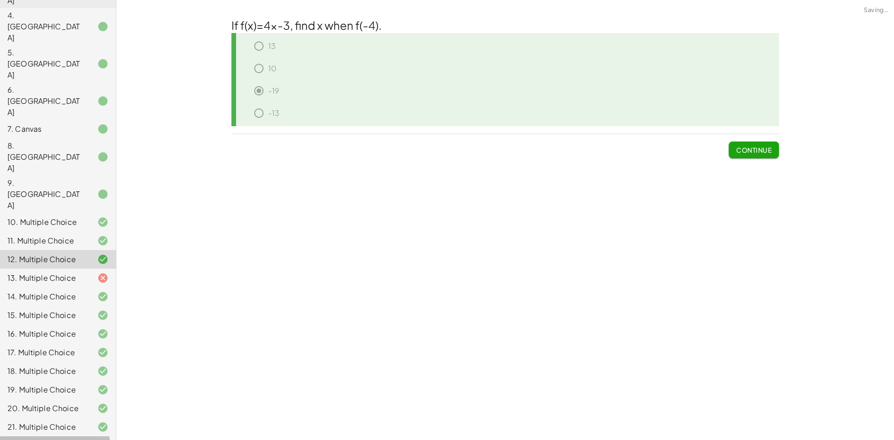
click at [87, 440] on div at bounding box center [95, 445] width 26 height 11
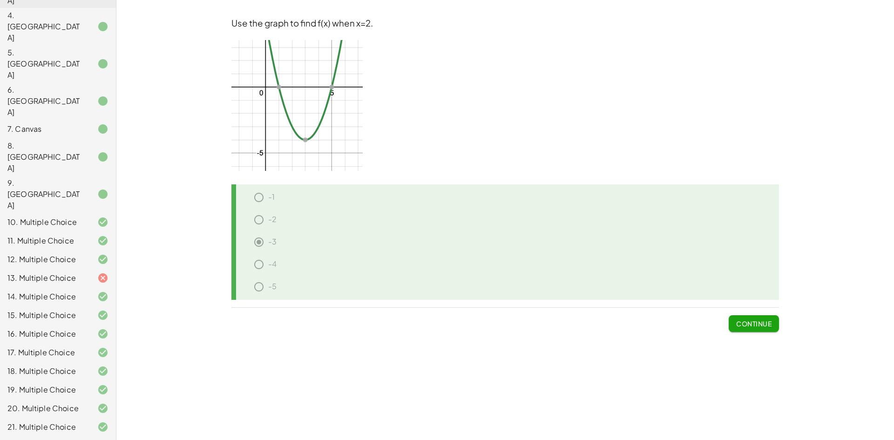
click at [88, 273] on div at bounding box center [95, 278] width 26 height 11
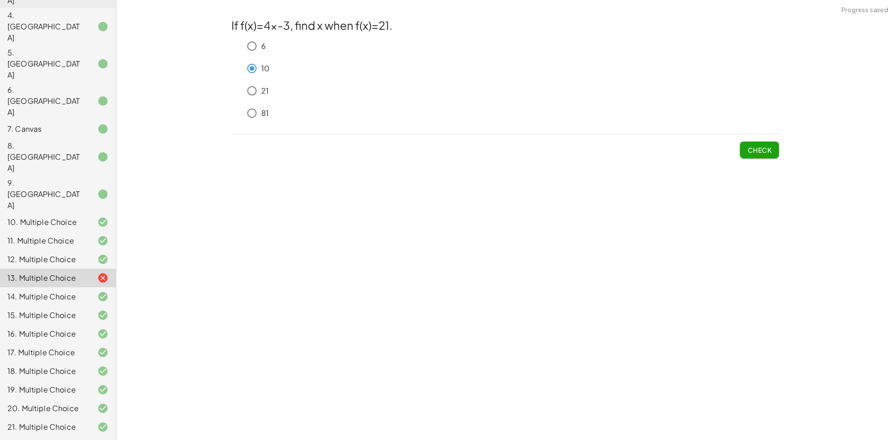
click at [768, 153] on span "Check" at bounding box center [760, 150] width 24 height 8
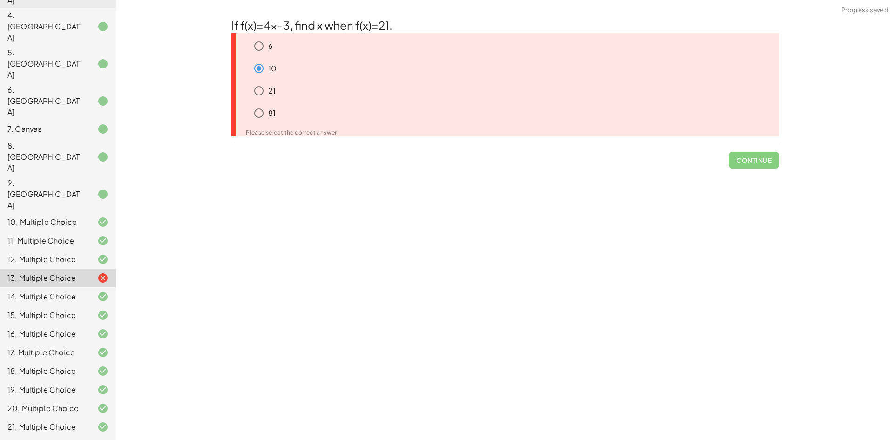
click at [620, 107] on div "81" at bounding box center [515, 113] width 530 height 19
click at [585, 99] on div "21" at bounding box center [515, 91] width 530 height 19
click at [284, 89] on div "21" at bounding box center [515, 91] width 530 height 19
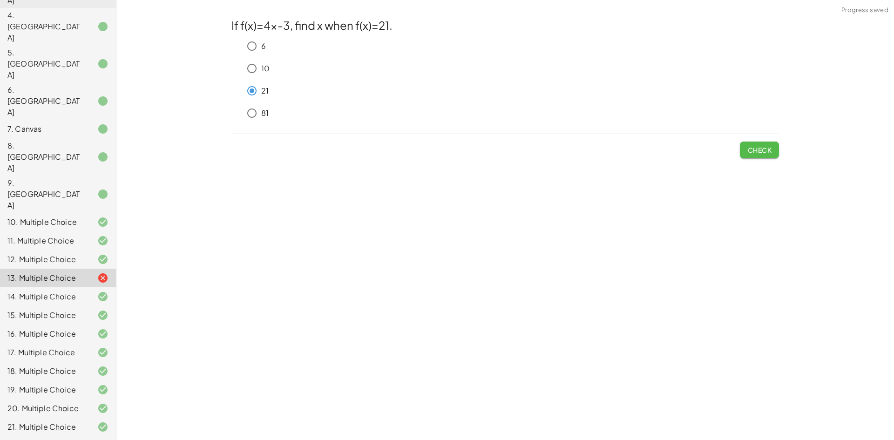
click at [745, 148] on button "Check" at bounding box center [759, 150] width 39 height 17
click at [759, 142] on button "Check" at bounding box center [759, 150] width 39 height 17
